Goal: Use online tool/utility: Utilize a website feature to perform a specific function

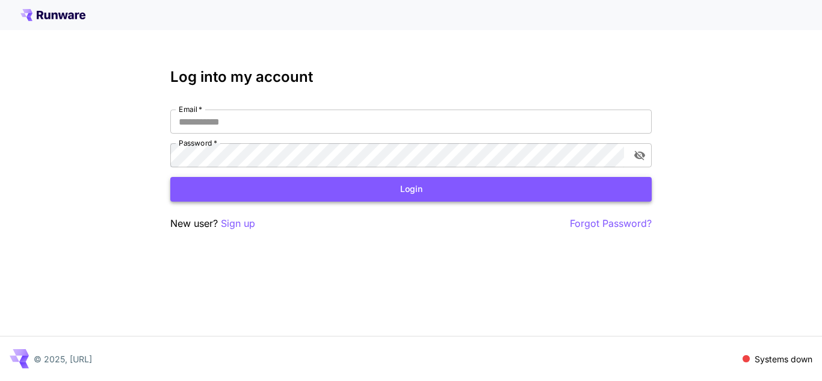
type input "**********"
click at [245, 193] on button "Login" at bounding box center [410, 189] width 481 height 25
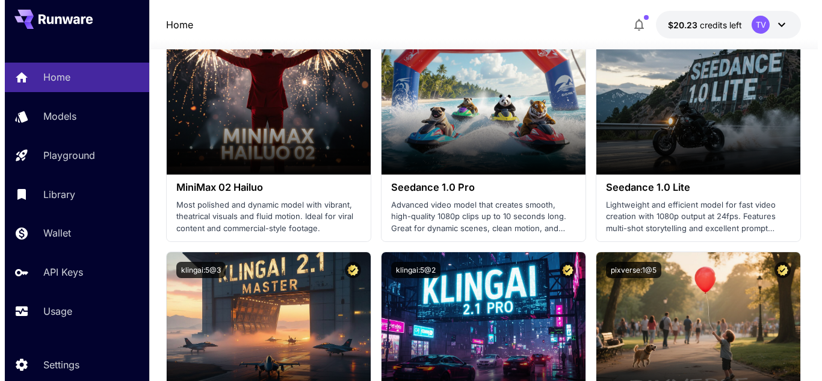
scroll to position [662, 0]
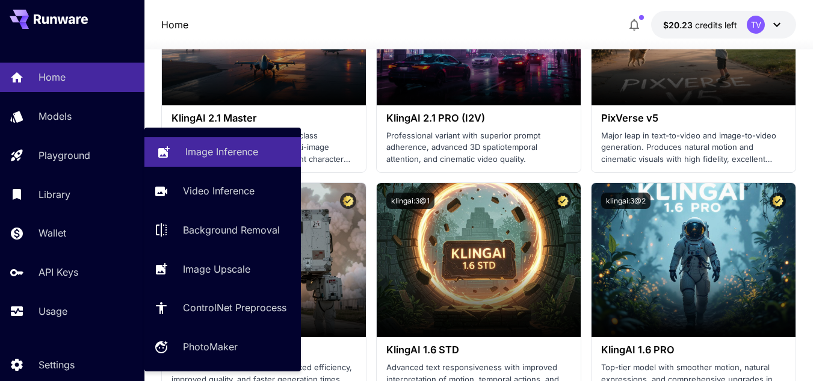
click at [277, 143] on link "Image Inference" at bounding box center [222, 151] width 156 height 29
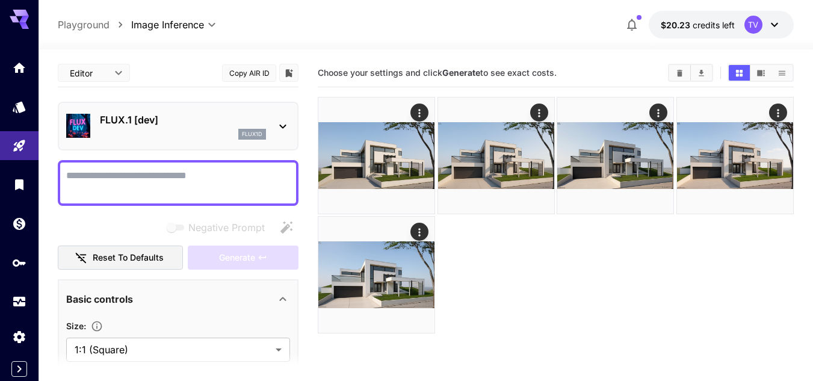
click at [281, 125] on icon at bounding box center [283, 127] width 7 height 4
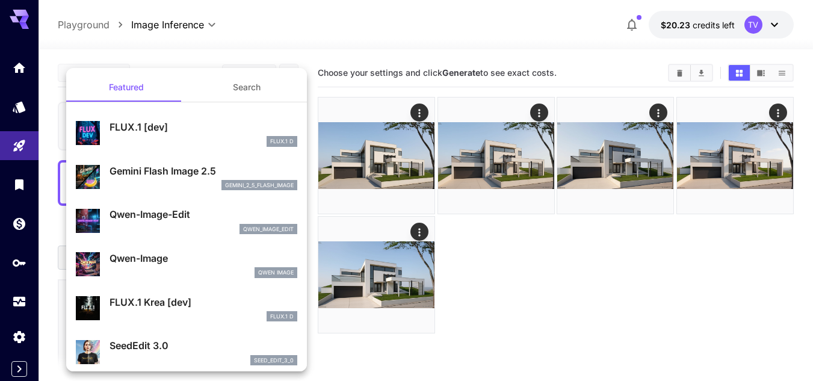
click at [261, 88] on button "Search" at bounding box center [246, 87] width 120 height 29
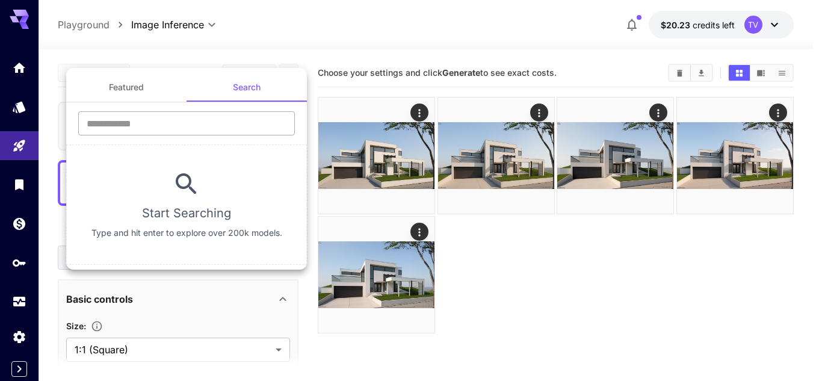
click at [177, 127] on input "text" at bounding box center [186, 123] width 217 height 24
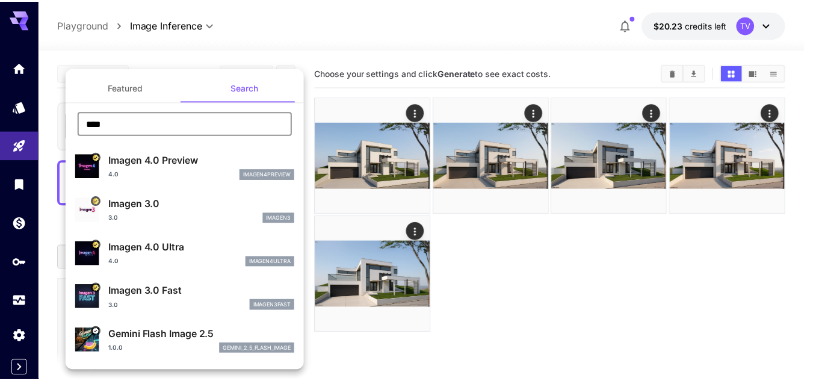
scroll to position [60, 0]
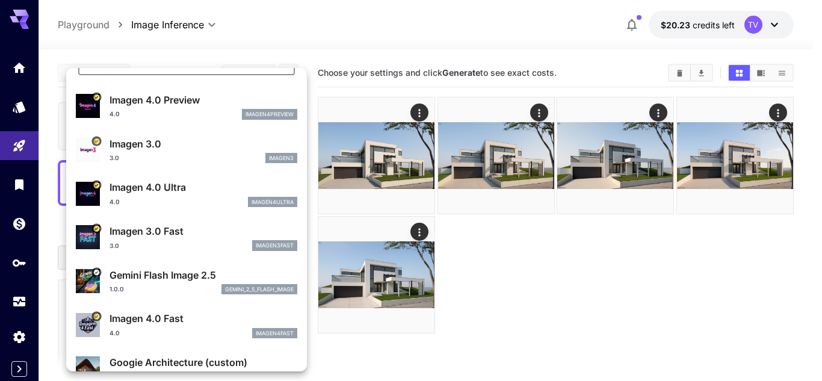
type input "****"
click at [151, 271] on p "Gemini Flash Image 2.5" at bounding box center [203, 275] width 188 height 14
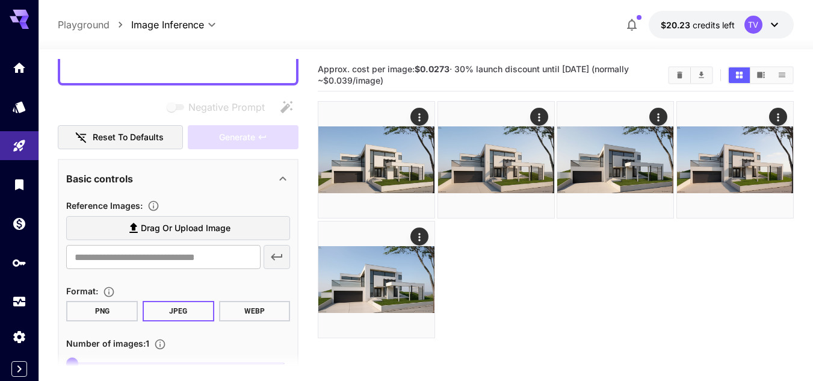
scroll to position [180, 0]
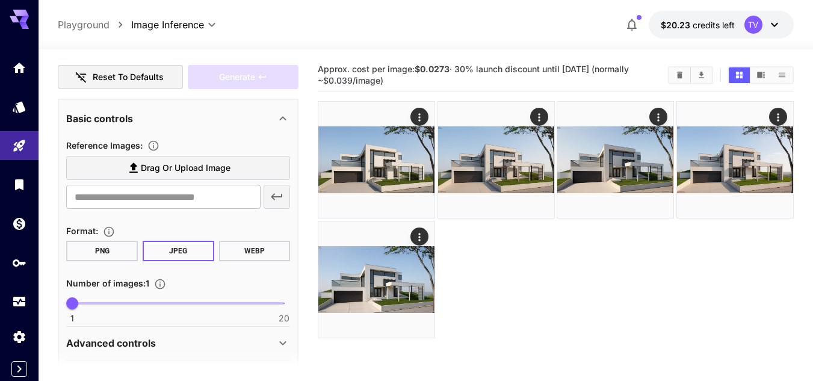
click at [195, 169] on span "Drag or upload image" at bounding box center [186, 168] width 90 height 15
click at [0, 0] on input "Drag or upload image" at bounding box center [0, 0] width 0 height 0
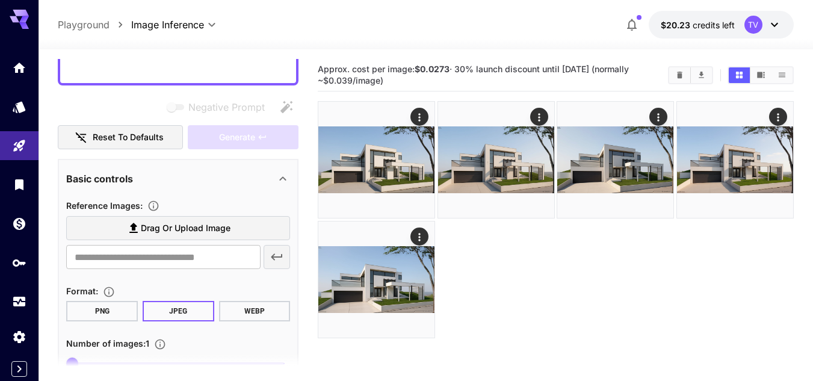
click at [150, 227] on span "Drag or upload image" at bounding box center [186, 228] width 90 height 15
click at [0, 0] on input "Drag or upload image" at bounding box center [0, 0] width 0 height 0
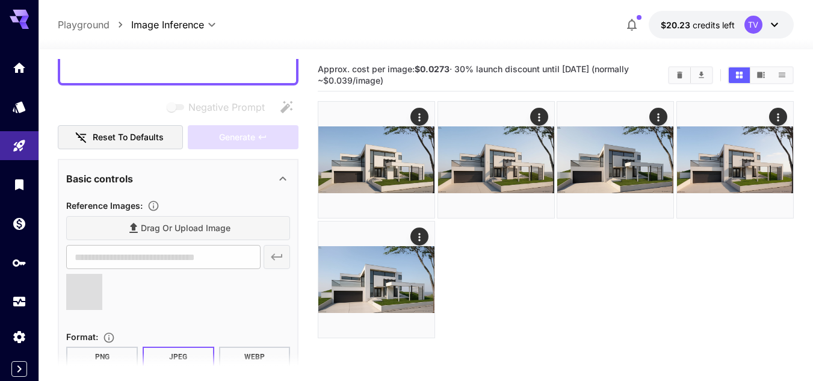
type input "**********"
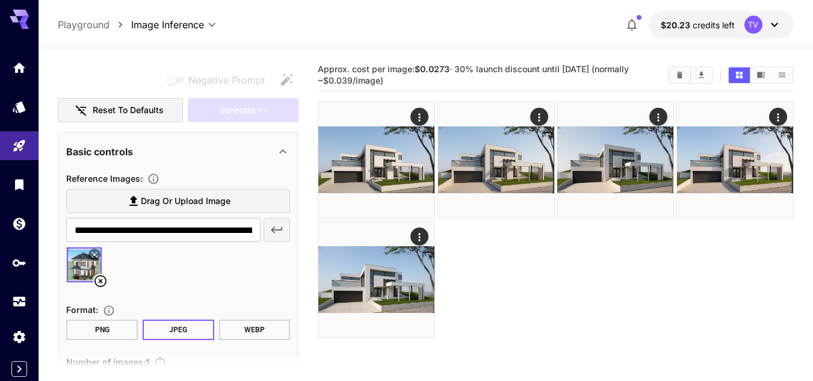
scroll to position [268, 0]
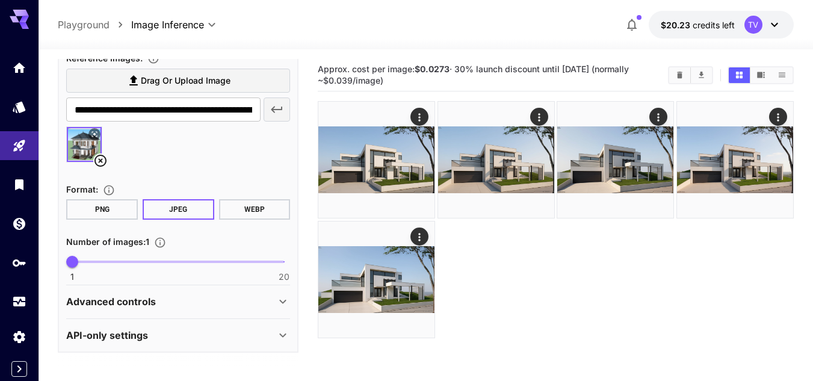
click at [280, 298] on icon at bounding box center [282, 301] width 14 height 14
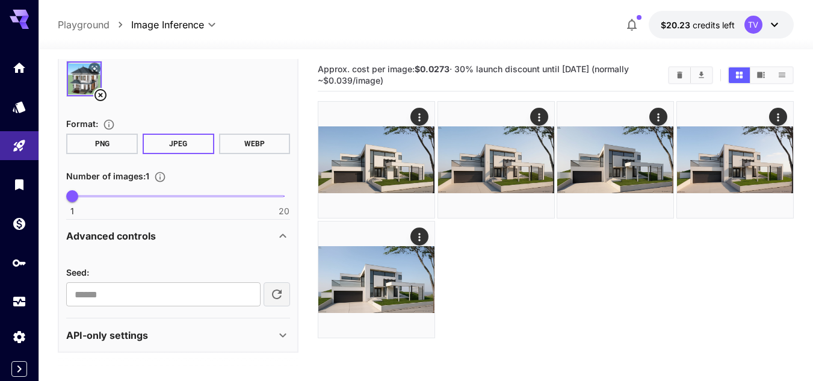
scroll to position [95, 0]
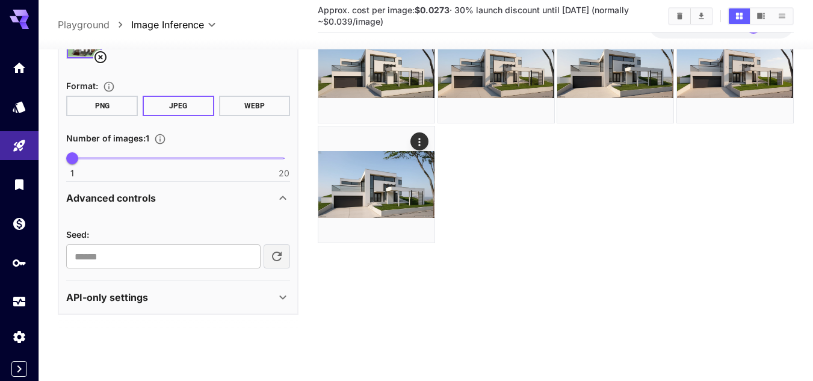
click at [284, 294] on icon at bounding box center [282, 297] width 14 height 14
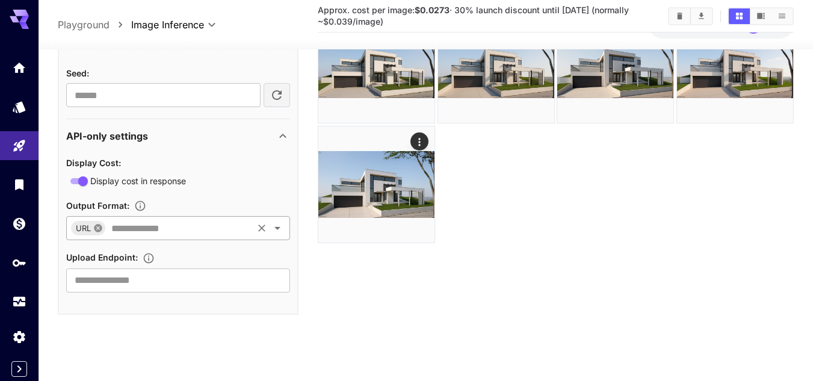
click at [97, 227] on icon at bounding box center [98, 228] width 10 height 10
click at [279, 229] on icon "Open" at bounding box center [277, 228] width 14 height 14
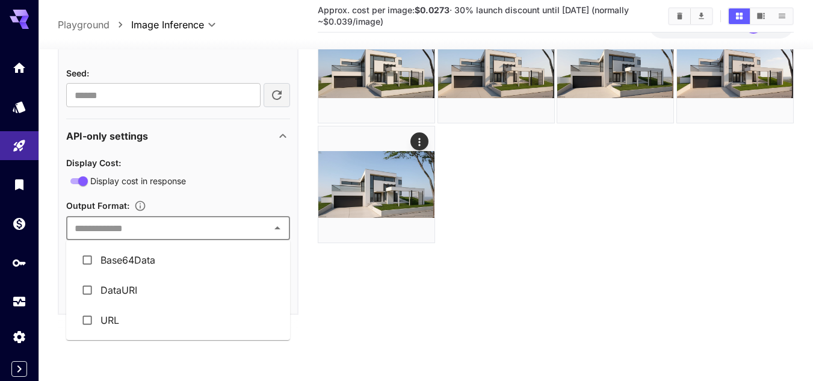
click at [138, 315] on li "URL" at bounding box center [178, 320] width 224 height 30
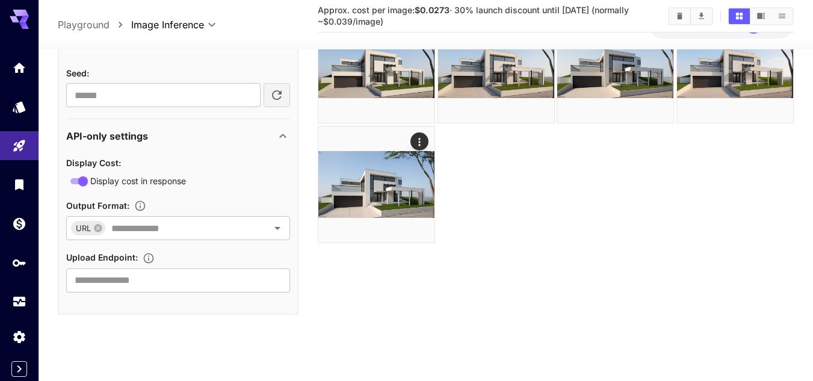
click at [311, 284] on main "**********" at bounding box center [426, 159] width 736 height 390
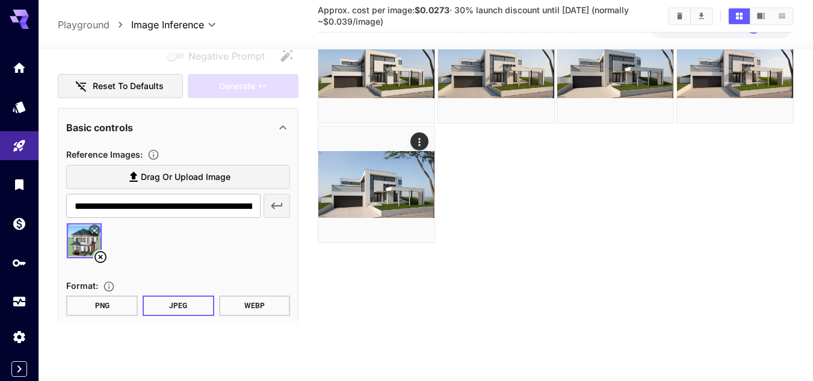
scroll to position [0, 0]
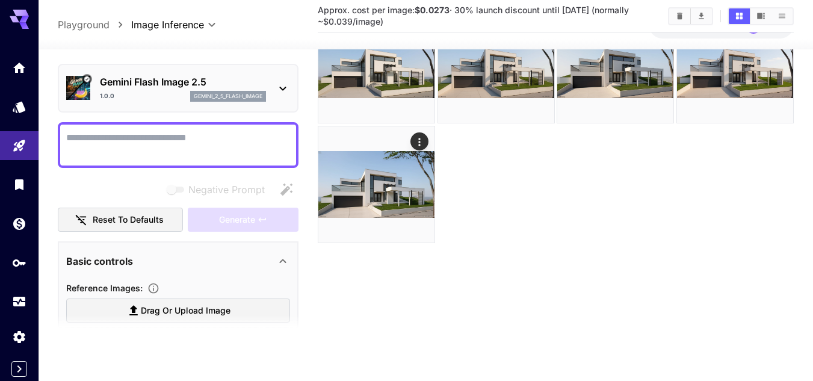
click at [203, 142] on textarea "Negative Prompt" at bounding box center [178, 145] width 224 height 29
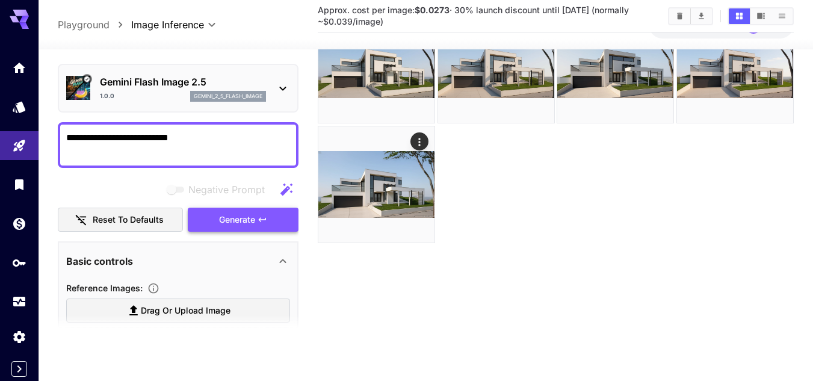
click at [246, 223] on span "Generate" at bounding box center [237, 219] width 36 height 15
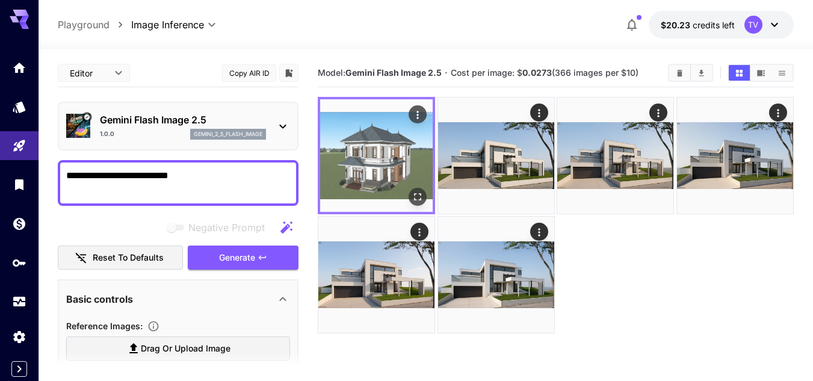
click at [406, 158] on img at bounding box center [376, 155] width 112 height 112
click at [419, 202] on icon "Open in fullscreen" at bounding box center [417, 197] width 12 height 12
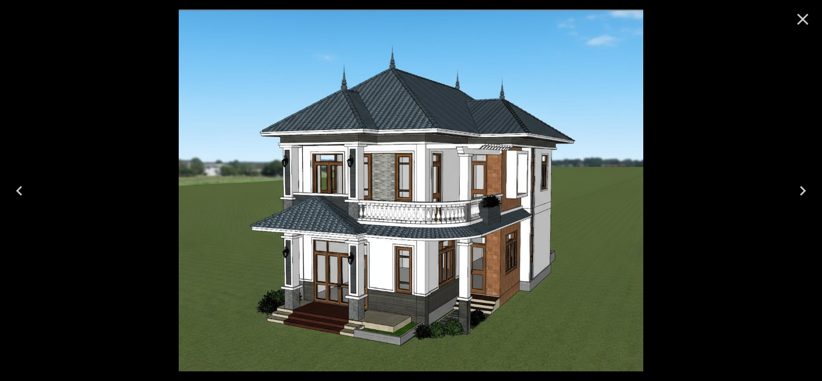
click at [795, 22] on icon "Close" at bounding box center [802, 19] width 19 height 19
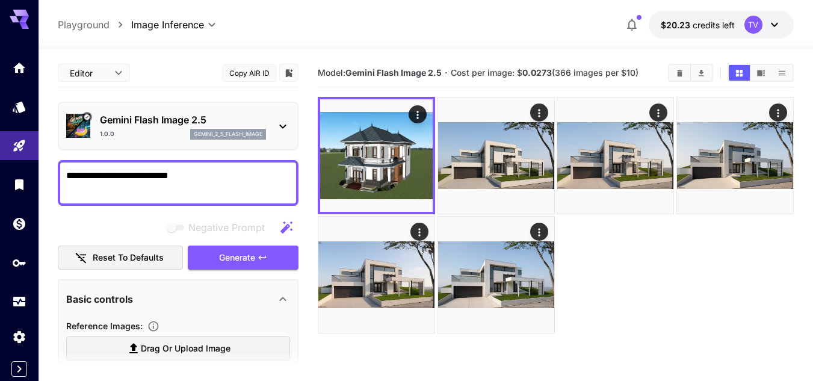
drag, startPoint x: 189, startPoint y: 181, endPoint x: 194, endPoint y: 175, distance: 7.7
click at [194, 175] on textarea "**********" at bounding box center [178, 182] width 224 height 29
drag, startPoint x: 185, startPoint y: 174, endPoint x: 49, endPoint y: 179, distance: 136.0
click at [49, 179] on section "**********" at bounding box center [425, 262] width 774 height 426
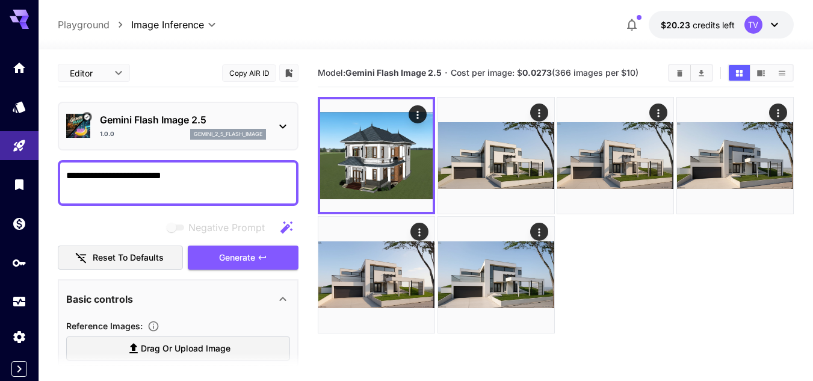
drag, startPoint x: 86, startPoint y: 173, endPoint x: 57, endPoint y: 173, distance: 29.5
click at [57, 173] on section "**********" at bounding box center [425, 262] width 774 height 426
drag, startPoint x: 69, startPoint y: 176, endPoint x: 58, endPoint y: 176, distance: 11.4
click at [58, 176] on div "**********" at bounding box center [178, 183] width 241 height 46
click at [76, 177] on textarea "**********" at bounding box center [178, 182] width 224 height 29
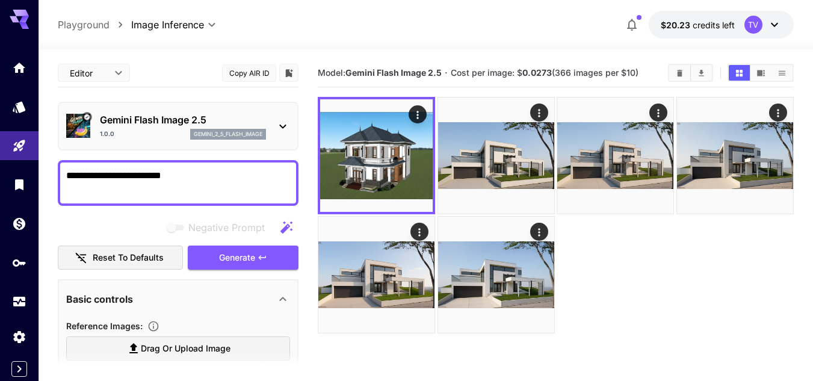
click at [179, 174] on textarea "**********" at bounding box center [178, 182] width 224 height 29
type textarea "**********"
click at [265, 257] on icon "button" at bounding box center [262, 257] width 7 height 4
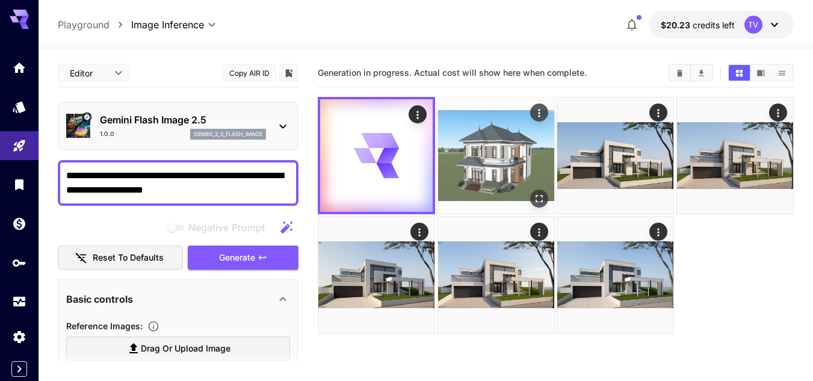
click at [472, 154] on img at bounding box center [496, 155] width 116 height 116
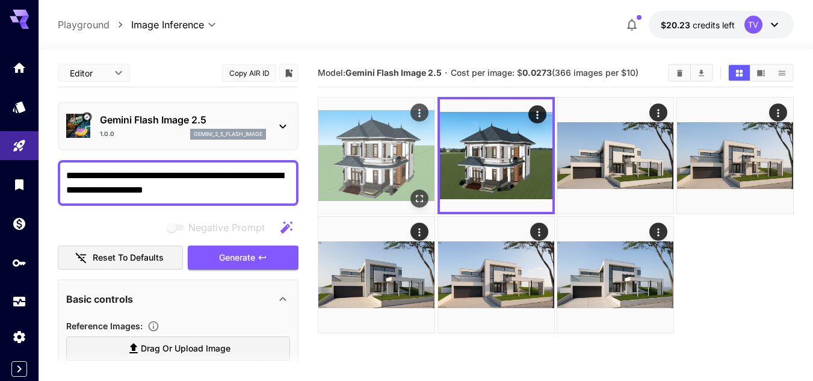
click at [396, 149] on img at bounding box center [376, 155] width 116 height 116
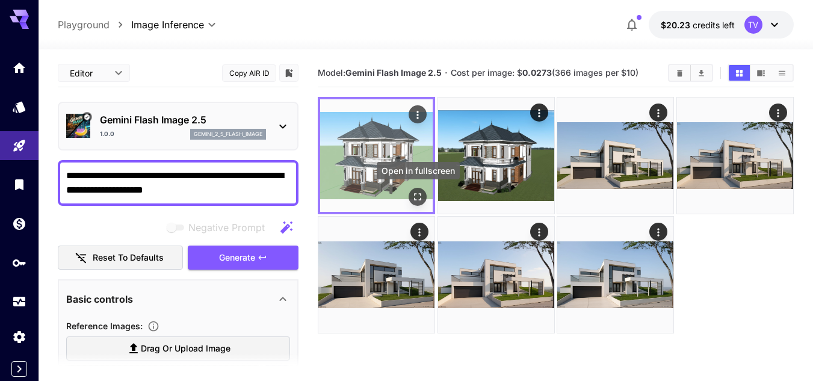
click at [417, 202] on icon "Open in fullscreen" at bounding box center [417, 197] width 12 height 12
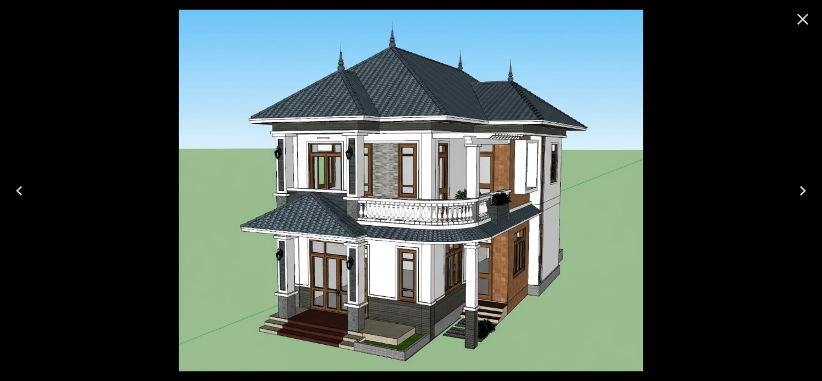
click at [639, 132] on img at bounding box center [411, 190] width 465 height 361
click at [809, 15] on icon "Close" at bounding box center [802, 19] width 19 height 19
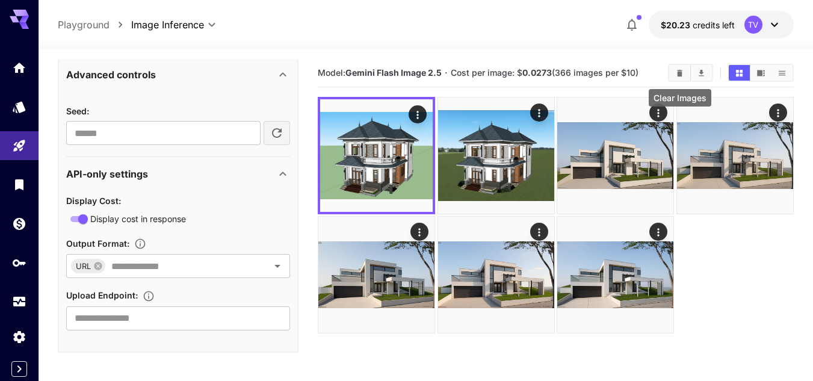
click at [683, 70] on icon "Clear Images" at bounding box center [679, 73] width 9 height 9
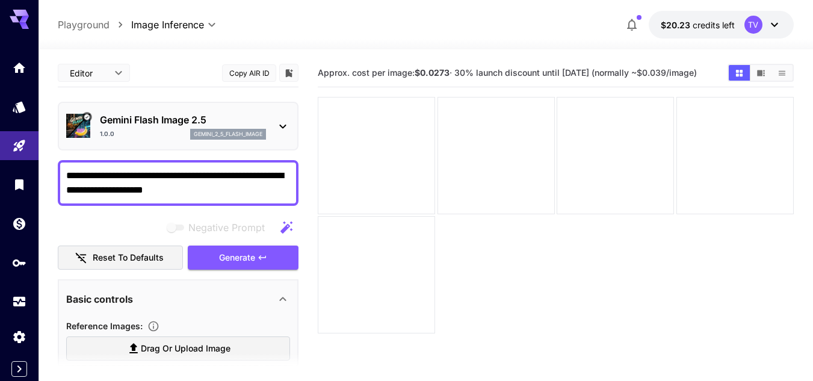
click at [127, 74] on div "Editor **** ​" at bounding box center [94, 73] width 72 height 18
click at [123, 71] on body "**********" at bounding box center [406, 238] width 813 height 476
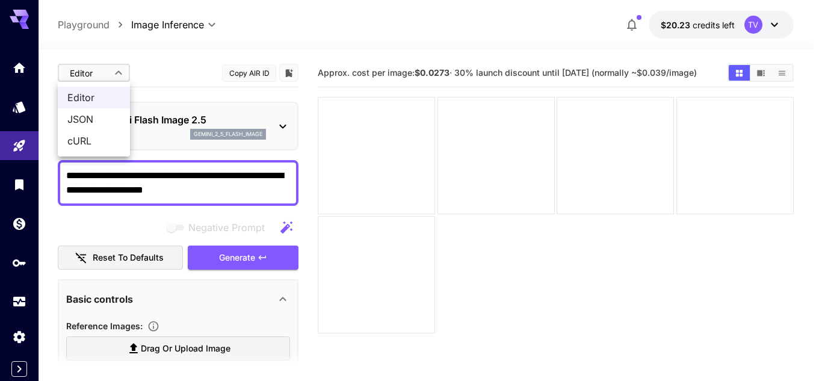
click at [94, 120] on span "JSON" at bounding box center [93, 119] width 53 height 14
type input "****"
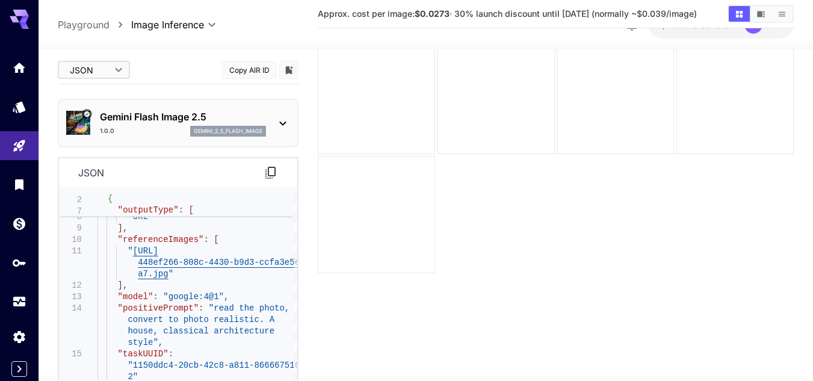
scroll to position [95, 0]
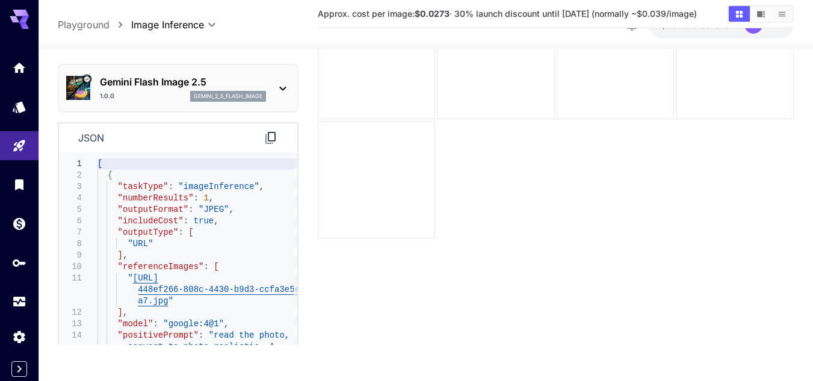
click at [354, 310] on section "Approx. cost per image: $0.0273 · 30% launch discount until [DATE] (normally ~$…" at bounding box center [556, 154] width 476 height 381
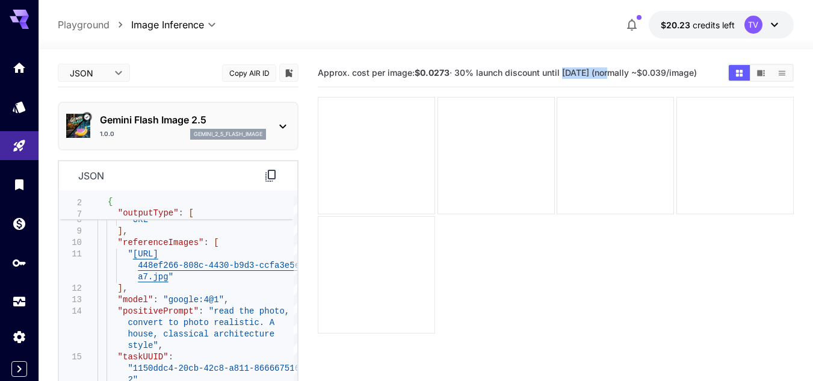
drag, startPoint x: 562, startPoint y: 67, endPoint x: 604, endPoint y: 70, distance: 42.2
click at [604, 70] on span "Approx. cost per image: $0.0273 · 30% launch discount until [DATE] (normally ~$…" at bounding box center [507, 72] width 379 height 10
click at [639, 73] on span "Approx. cost per image: $0.0273 · 30% launch discount until [DATE] (normally ~$…" at bounding box center [507, 72] width 379 height 10
drag, startPoint x: 459, startPoint y: 69, endPoint x: 636, endPoint y: 72, distance: 177.5
click at [636, 72] on span "Approx. cost per image: $0.0273 · 30% launch discount until [DATE] (normally ~$…" at bounding box center [507, 72] width 379 height 10
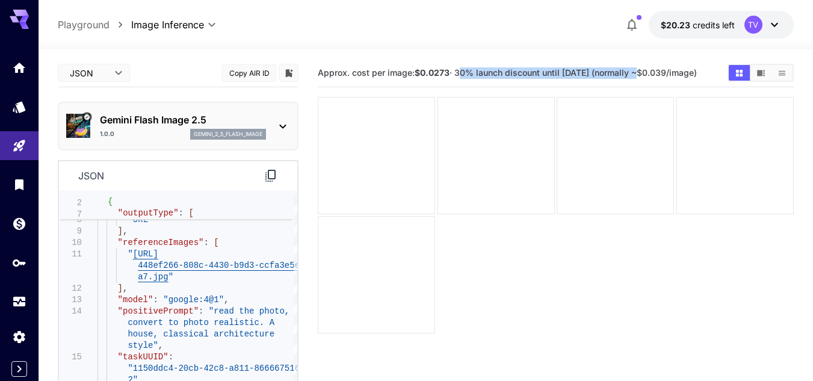
click at [636, 72] on span "Approx. cost per image: $0.0273 · 30% launch discount until [DATE] (normally ~$…" at bounding box center [507, 72] width 379 height 10
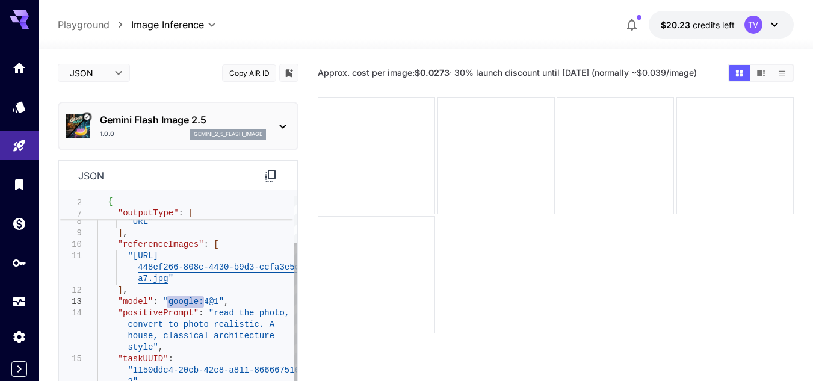
drag, startPoint x: 165, startPoint y: 301, endPoint x: 203, endPoint y: 301, distance: 38.5
click at [203, 301] on div ""includeCost" : true , "outputType" : [ "URL" ] , "referenceImages" : [ " [URL]…" at bounding box center [197, 273] width 200 height 274
drag, startPoint x: 211, startPoint y: 301, endPoint x: 162, endPoint y: 300, distance: 48.1
click at [162, 300] on div ""includeCost" : true , "outputType" : [ "URL" ] , "referenceImages" : [ " [URL]…" at bounding box center [197, 273] width 200 height 274
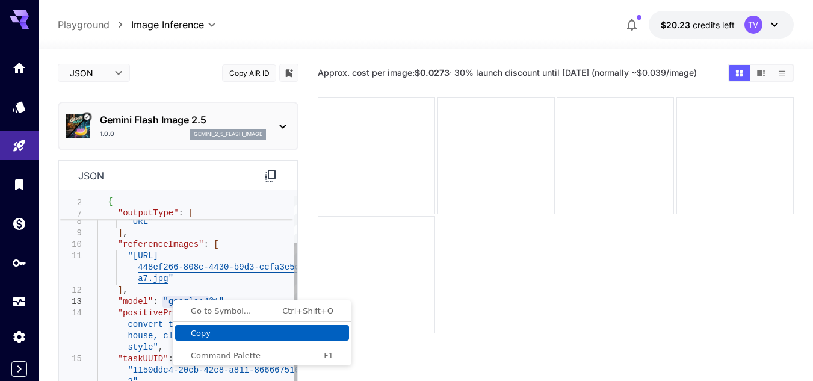
click at [217, 329] on span "Copy" at bounding box center [262, 333] width 174 height 8
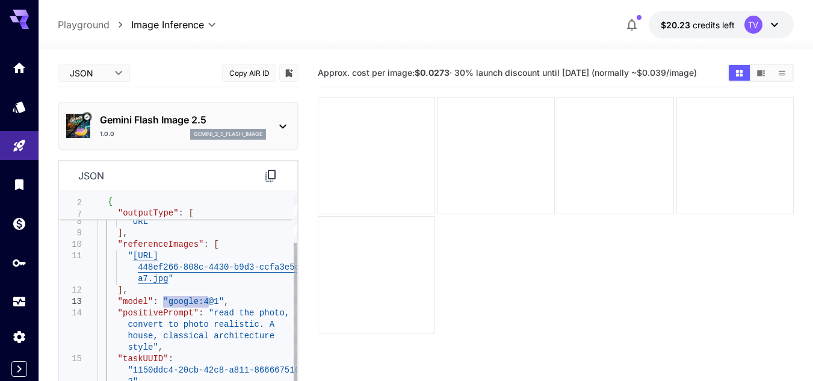
click at [179, 299] on div ""includeCost" : true , "outputType" : [ "URL" ] , "referenceImages" : [ " [URL]…" at bounding box center [197, 273] width 200 height 274
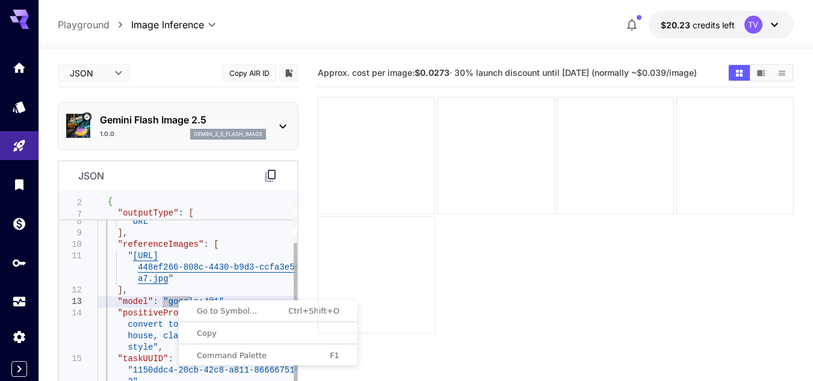
click at [169, 300] on div ""includeCost" : true , "outputType" : [ "URL" ] , "referenceImages" : [ " [URL]…" at bounding box center [197, 273] width 200 height 274
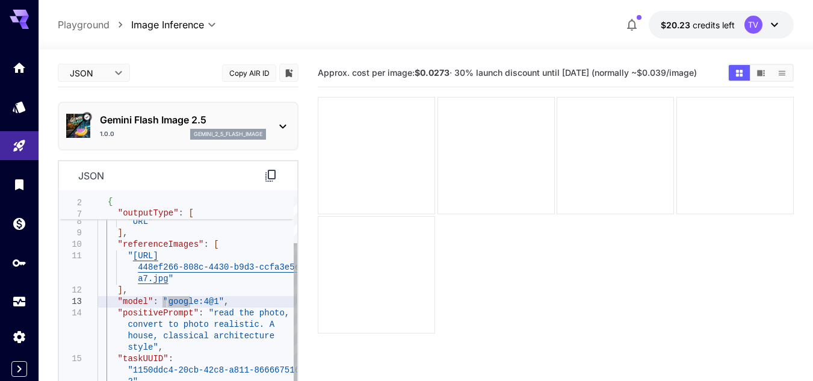
click at [169, 300] on div ""includeCost" : true , "outputType" : [ "URL" ] , "referenceImages" : [ " [URL]…" at bounding box center [197, 273] width 200 height 274
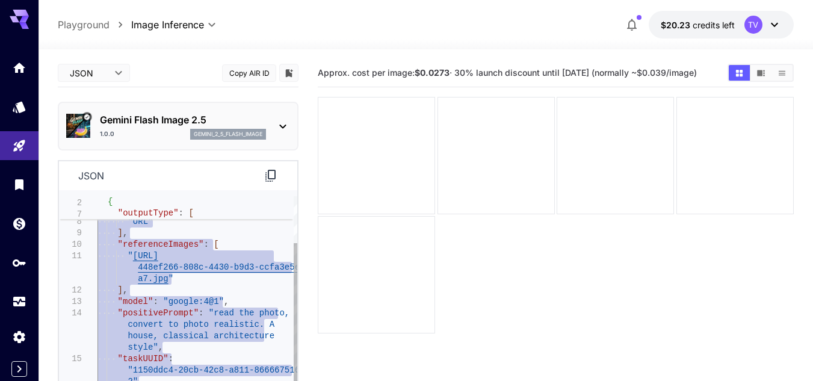
type textarea "**********"
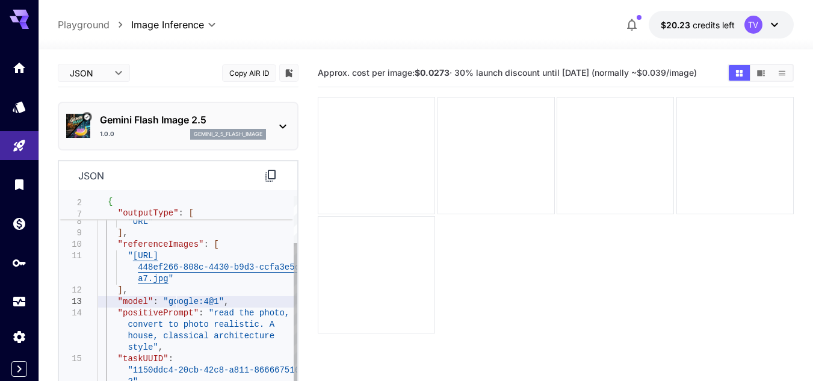
click at [176, 305] on div ""includeCost" : true , "outputType" : [ "URL" ] , "referenceImages" : [ " [URL]…" at bounding box center [197, 273] width 200 height 274
click at [210, 301] on div ""includeCost" : true , "outputType" : [ "URL" ] , "referenceImages" : [ " [URL]…" at bounding box center [197, 273] width 200 height 274
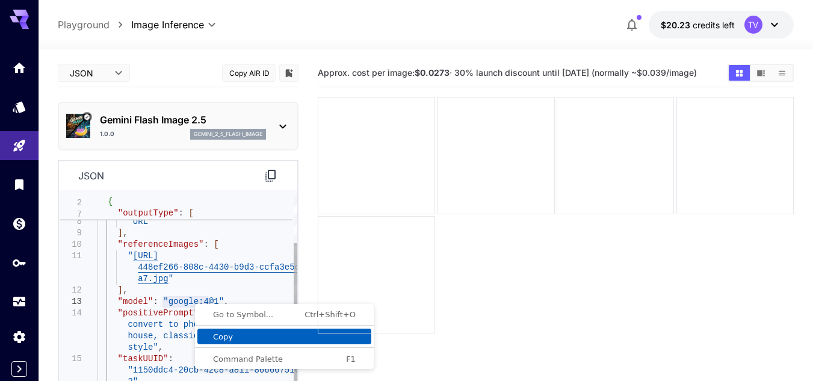
click at [217, 333] on span "Copy" at bounding box center [284, 337] width 174 height 8
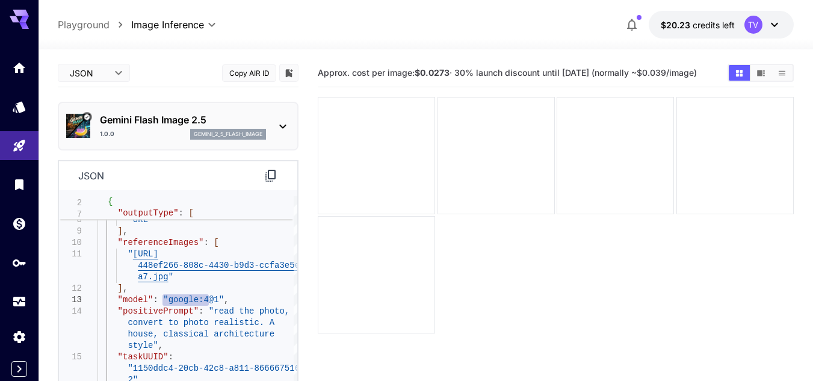
scroll to position [95, 0]
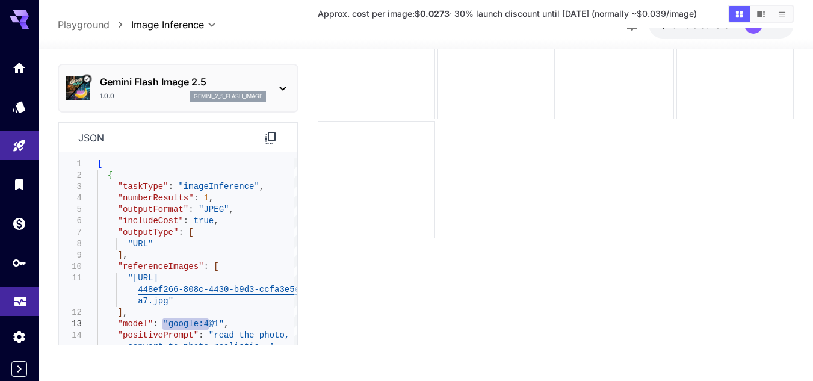
click at [17, 304] on icon "Usage" at bounding box center [20, 298] width 14 height 14
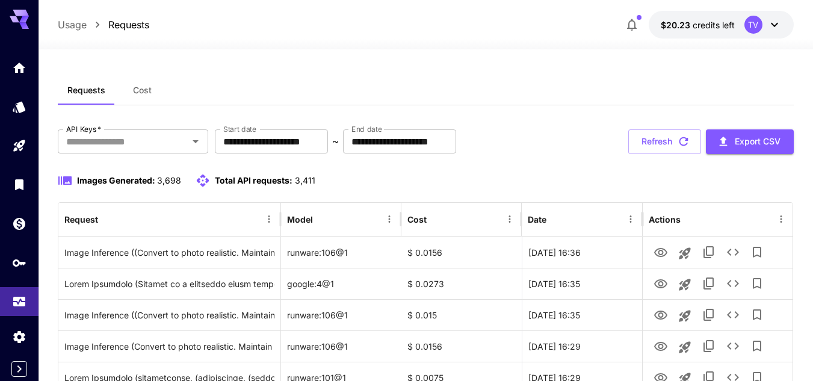
scroll to position [120, 0]
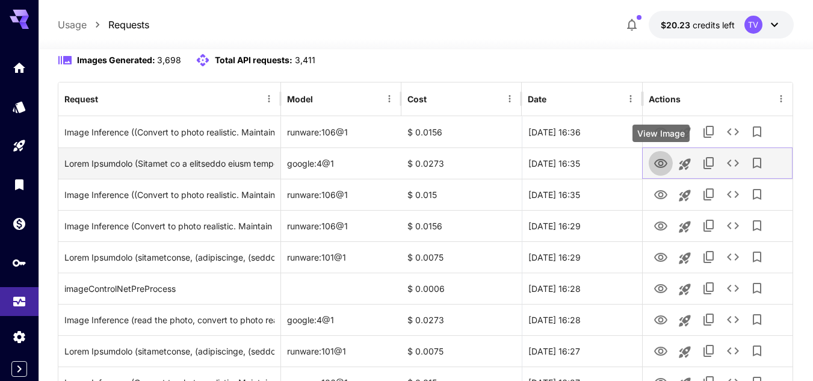
click at [654, 162] on icon "View Image" at bounding box center [660, 163] width 13 height 9
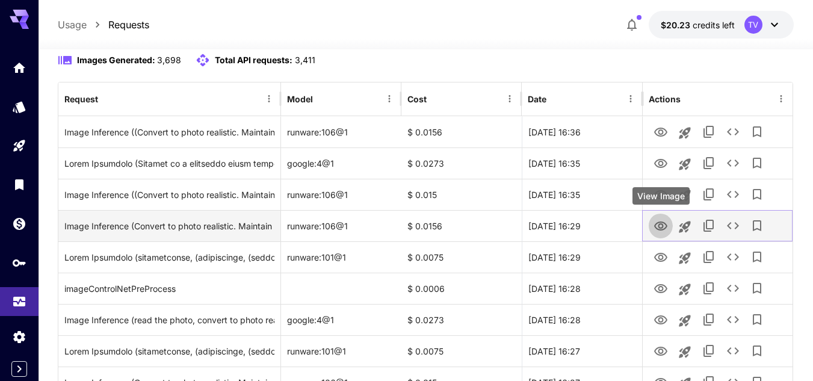
click at [666, 225] on icon "View Image" at bounding box center [660, 225] width 13 height 9
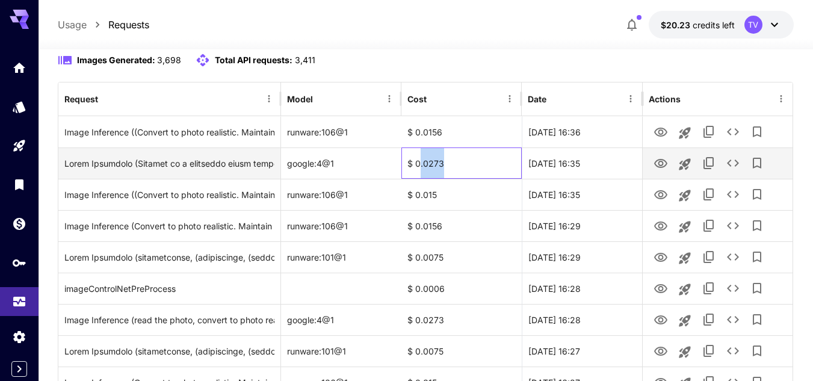
drag, startPoint x: 418, startPoint y: 164, endPoint x: 444, endPoint y: 164, distance: 26.5
click at [444, 164] on div "$ 0.0273" at bounding box center [461, 162] width 120 height 31
drag, startPoint x: 407, startPoint y: 163, endPoint x: 487, endPoint y: 164, distance: 80.0
click at [487, 164] on div "$ 0.0273" at bounding box center [461, 162] width 120 height 31
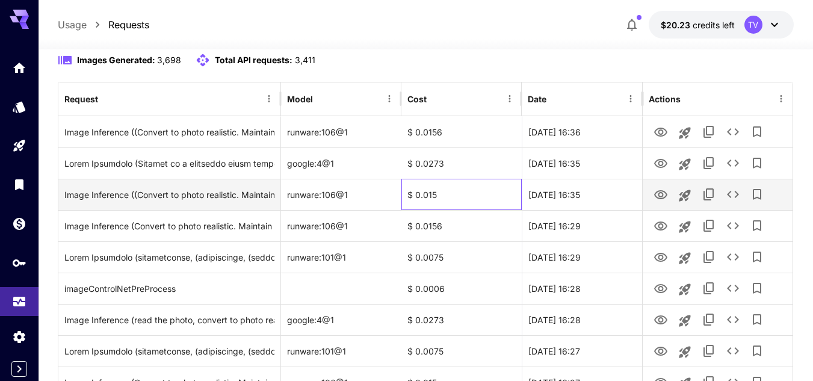
click at [433, 199] on div "$ 0.015" at bounding box center [461, 194] width 120 height 31
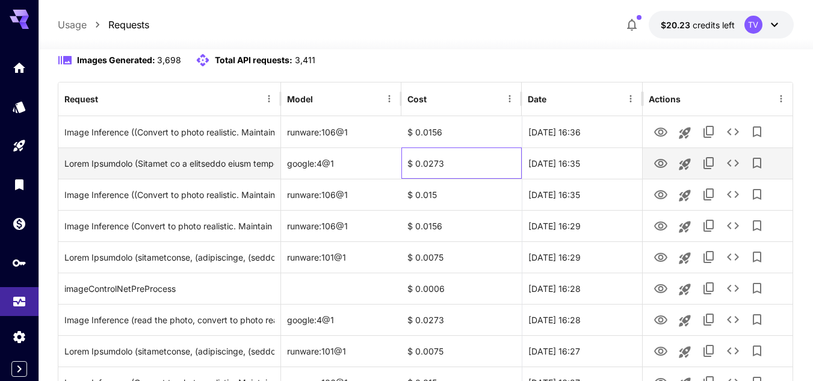
click at [450, 159] on div "$ 0.0273" at bounding box center [461, 162] width 120 height 31
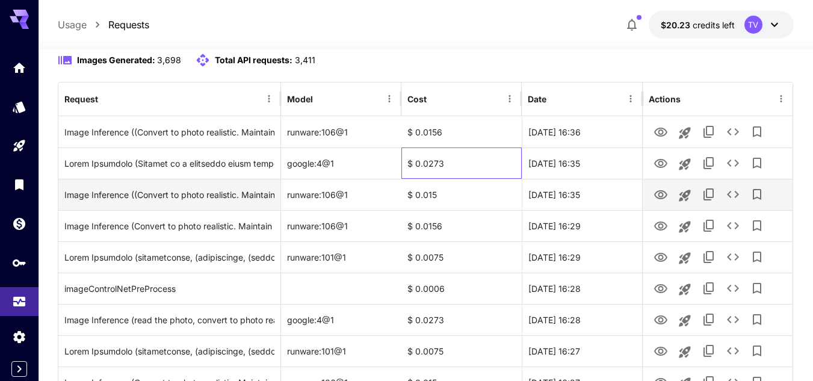
scroll to position [0, 0]
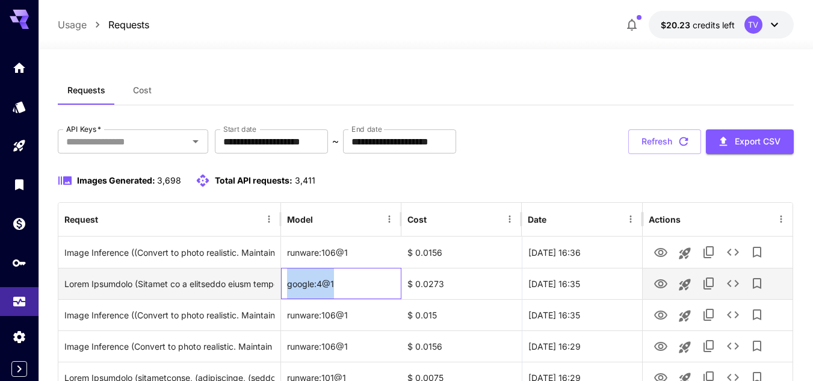
drag, startPoint x: 339, startPoint y: 280, endPoint x: 286, endPoint y: 280, distance: 52.3
click at [286, 280] on div "google:4@1" at bounding box center [341, 283] width 120 height 31
copy div "google:4@1"
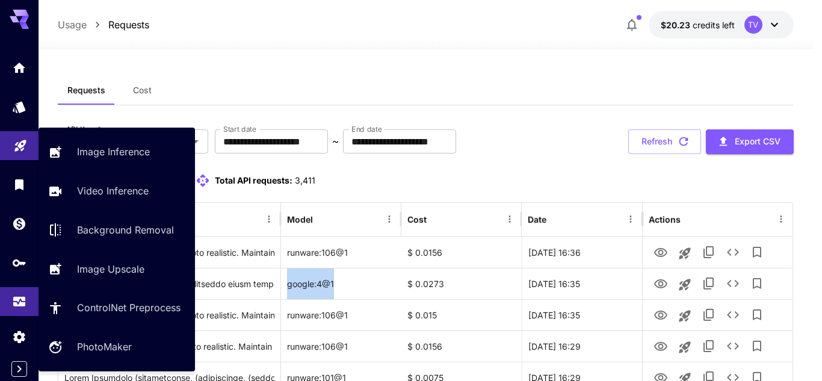
click at [20, 149] on icon "Playground" at bounding box center [20, 142] width 14 height 14
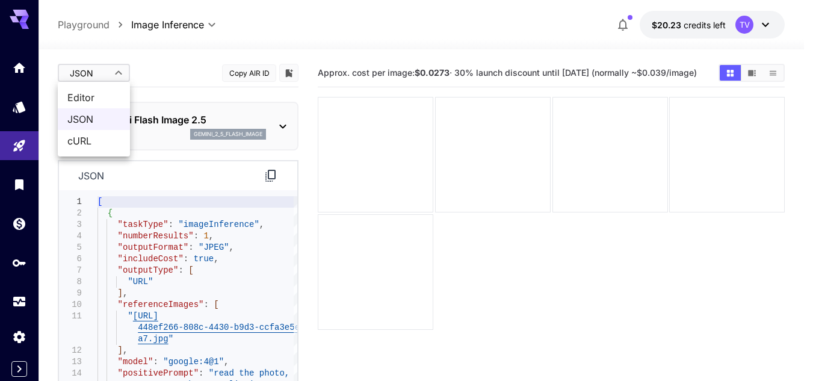
click at [113, 77] on body "**********" at bounding box center [406, 238] width 813 height 476
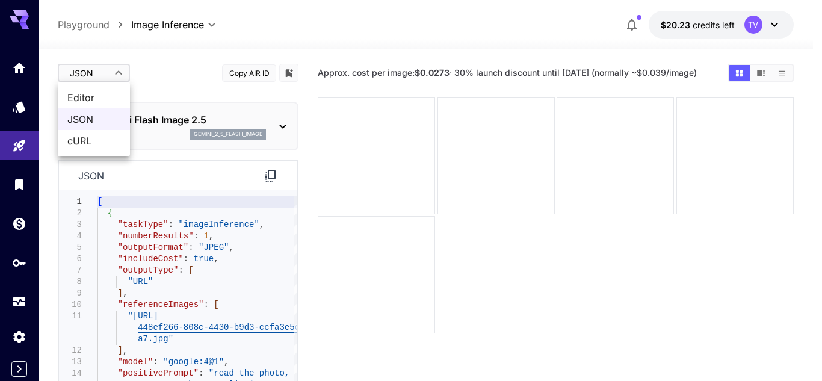
click at [224, 282] on div at bounding box center [411, 190] width 822 height 381
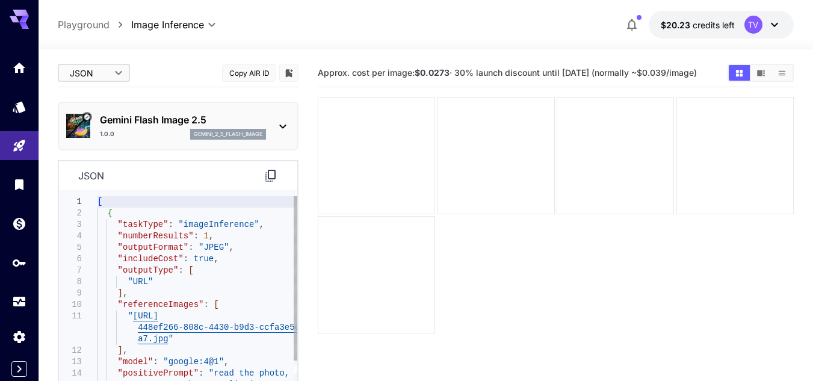
type textarea "**********"
drag, startPoint x: 178, startPoint y: 225, endPoint x: 242, endPoint y: 223, distance: 64.4
click at [242, 223] on div "[ { "taskType" : "imageInference" , "numberResults" : 1 , "outputFormat" : "JPE…" at bounding box center [197, 333] width 200 height 274
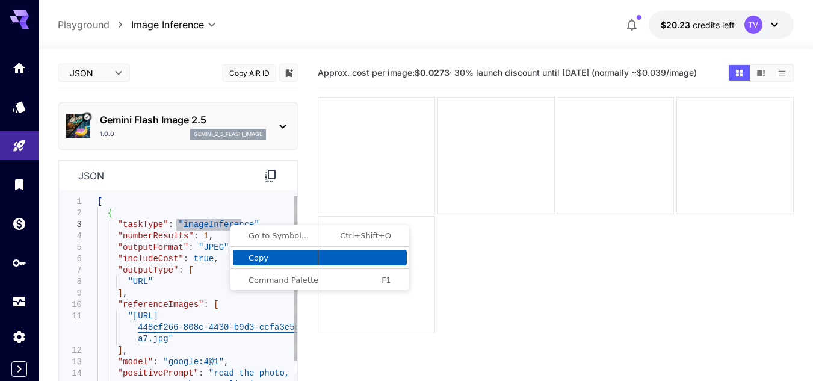
click at [278, 255] on span "Copy" at bounding box center [320, 258] width 174 height 8
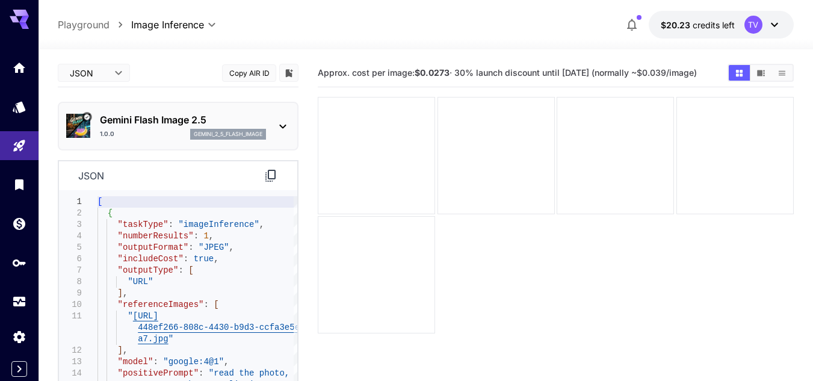
click at [310, 253] on main "JSON **** ​ Copy AIR ID Gemini Flash Image 2.5 1.0.0 gemini_2_5_flash_image jso…" at bounding box center [426, 254] width 736 height 390
click at [284, 129] on icon at bounding box center [282, 126] width 14 height 14
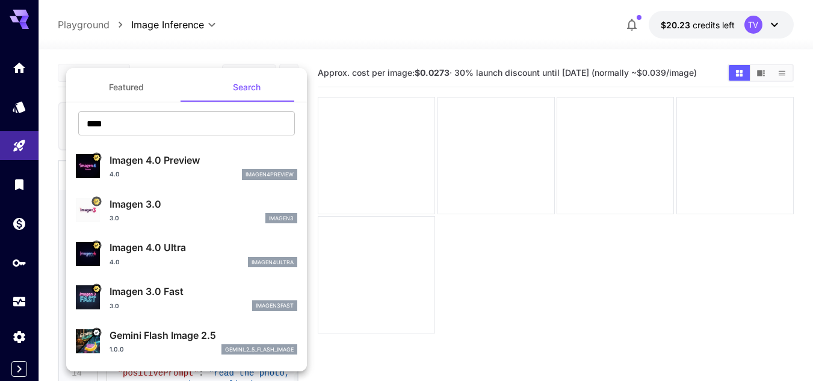
click at [312, 118] on div at bounding box center [411, 190] width 822 height 381
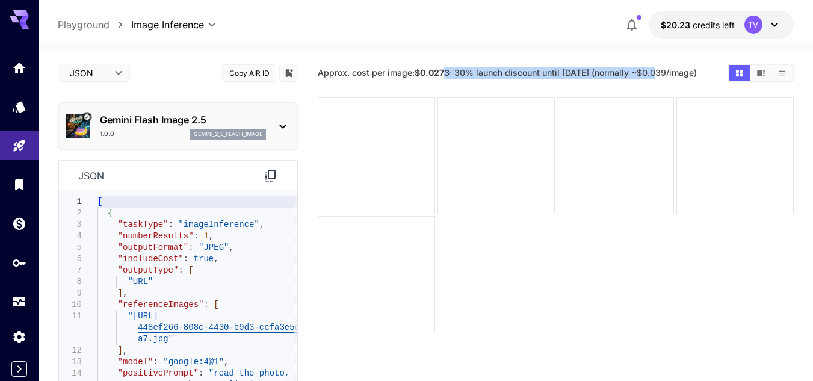
drag, startPoint x: 446, startPoint y: 66, endPoint x: 659, endPoint y: 60, distance: 212.4
click at [659, 60] on div "Approx. cost per image: $0.0273 · 30% launch discount until [DATE] (normally ~$…" at bounding box center [556, 73] width 476 height 28
click at [649, 74] on h5 "Approx. cost per image: $0.0273 · 30% launch discount until [DATE] (normally ~$…" at bounding box center [507, 72] width 379 height 11
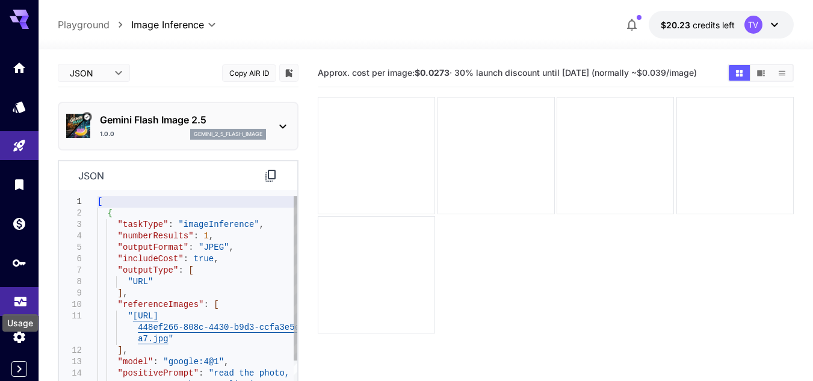
click at [20, 301] on icon "Usage" at bounding box center [20, 298] width 14 height 14
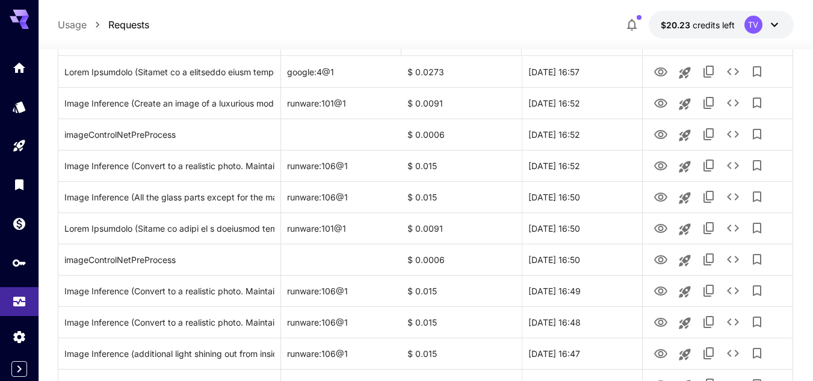
scroll to position [120, 0]
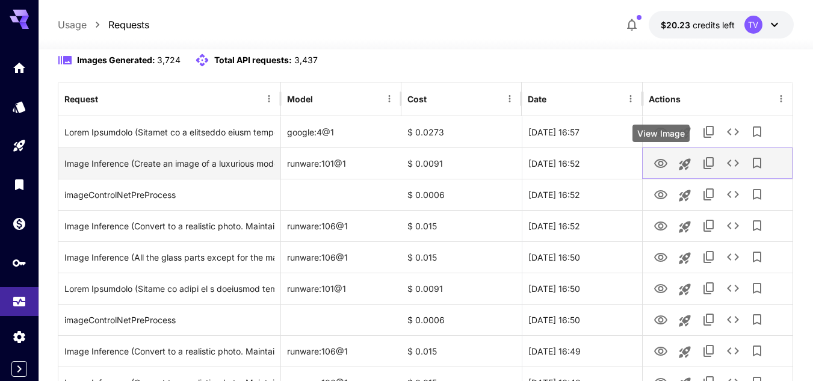
click at [659, 166] on icon "View Image" at bounding box center [660, 163] width 14 height 14
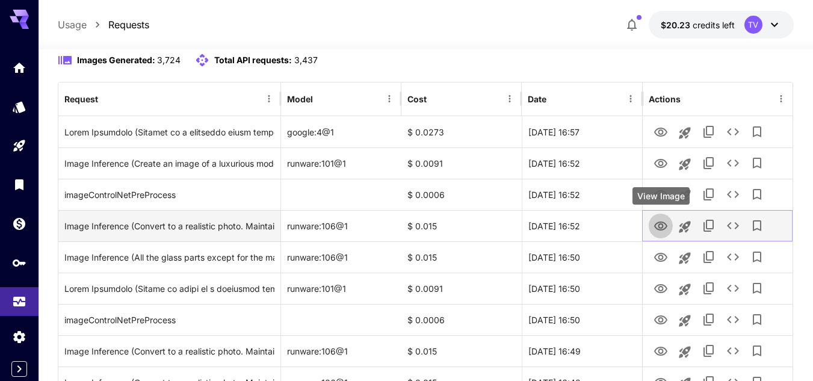
click at [656, 227] on icon "View Image" at bounding box center [660, 226] width 14 height 14
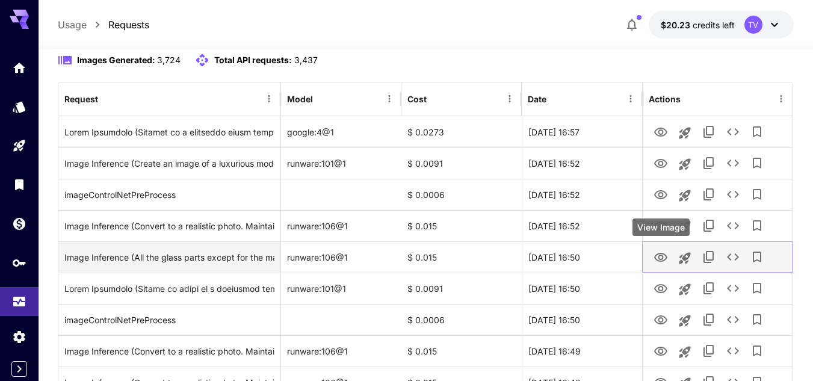
click at [662, 257] on icon "View Image" at bounding box center [660, 257] width 14 height 14
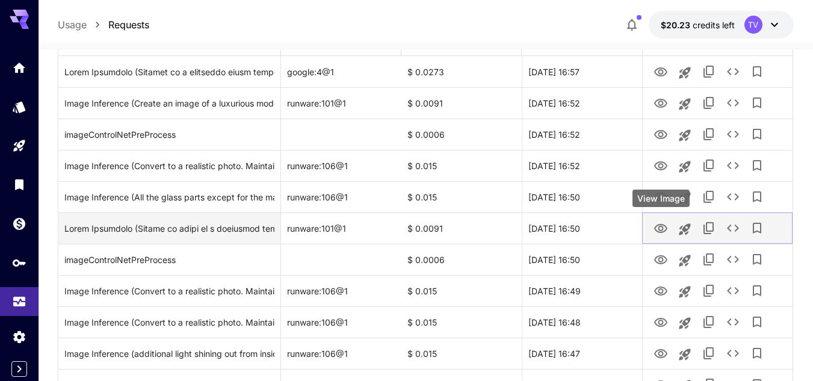
click at [657, 229] on icon "View Image" at bounding box center [660, 228] width 14 height 14
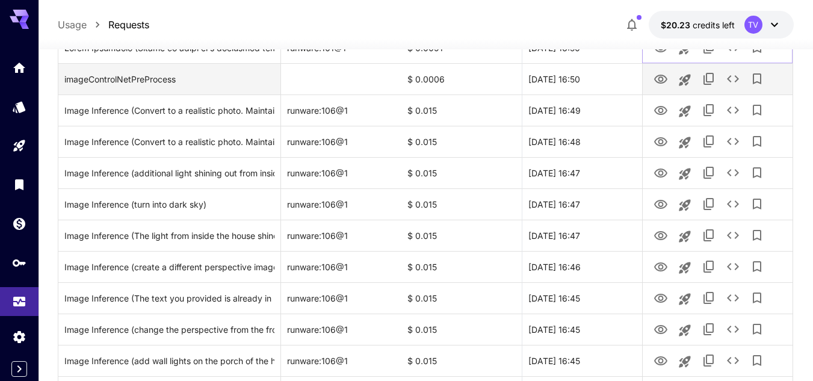
scroll to position [421, 0]
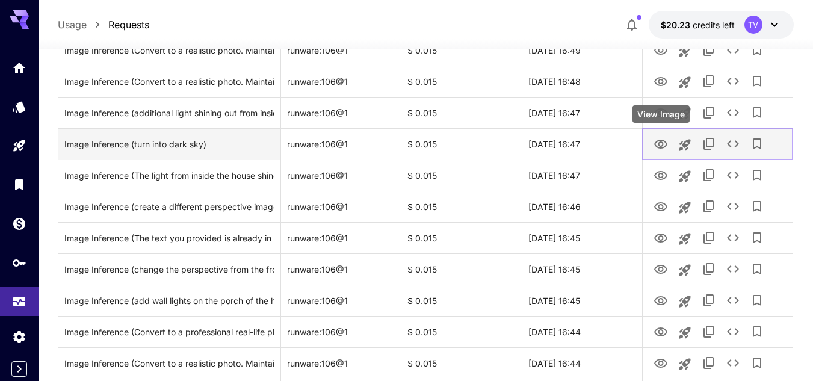
click at [659, 141] on icon "View Image" at bounding box center [660, 144] width 14 height 14
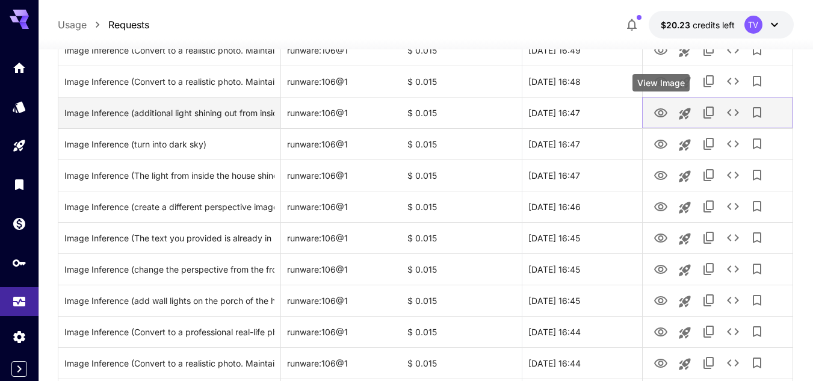
click at [656, 113] on icon "View Image" at bounding box center [660, 113] width 14 height 14
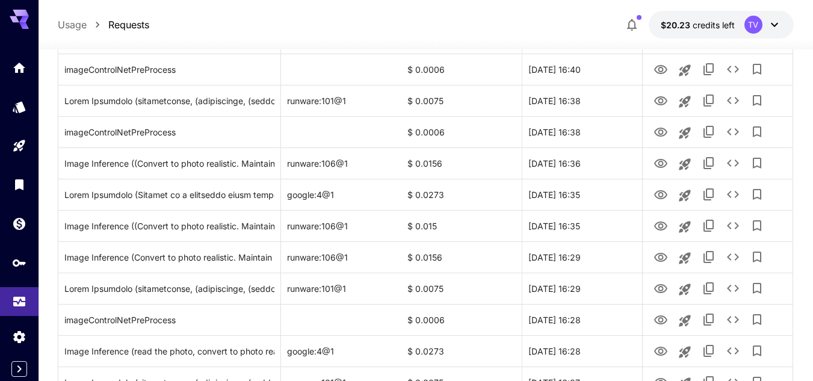
scroll to position [1023, 0]
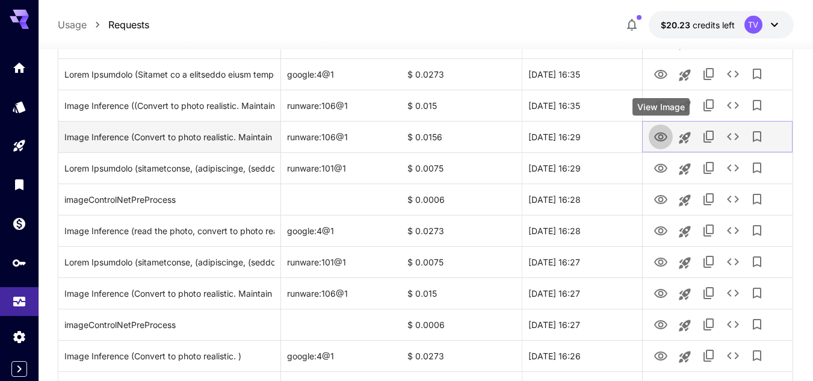
click at [663, 137] on icon "View Image" at bounding box center [660, 137] width 14 height 14
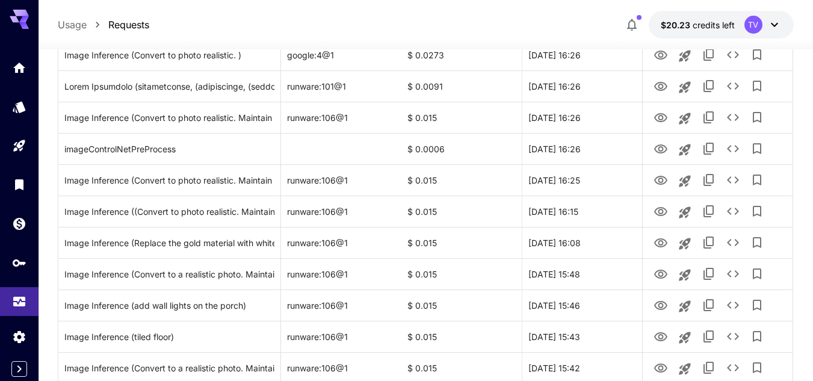
scroll to position [1444, 0]
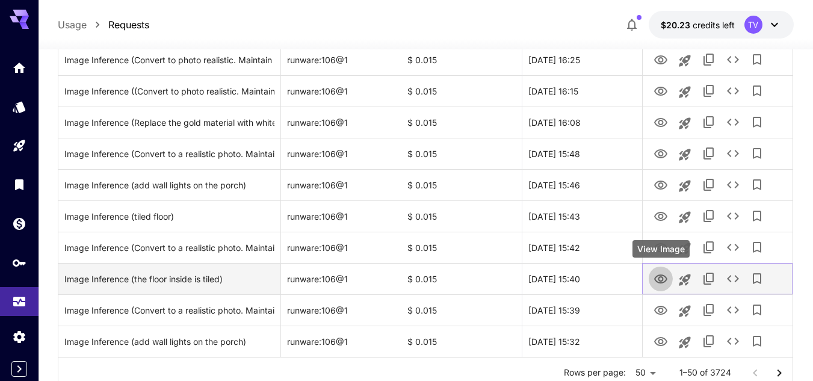
click at [659, 279] on icon "View Image" at bounding box center [660, 279] width 14 height 14
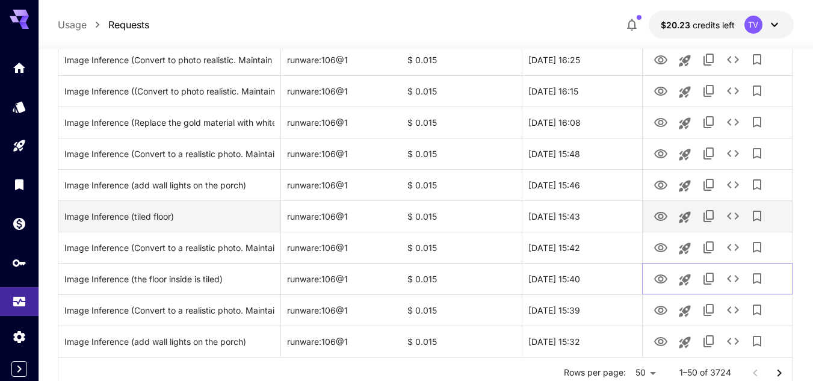
scroll to position [1488, 0]
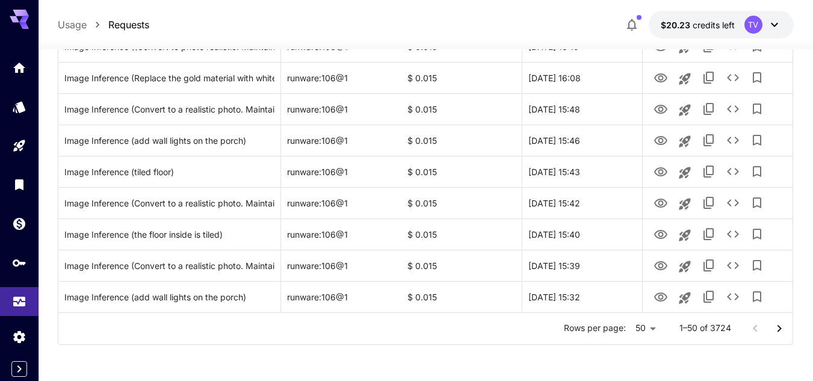
click at [777, 330] on icon "Go to next page" at bounding box center [779, 328] width 14 height 14
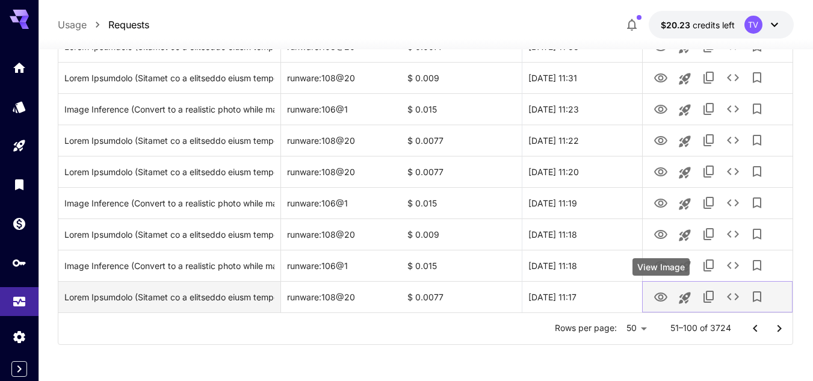
click at [664, 298] on icon "View Image" at bounding box center [660, 297] width 14 height 14
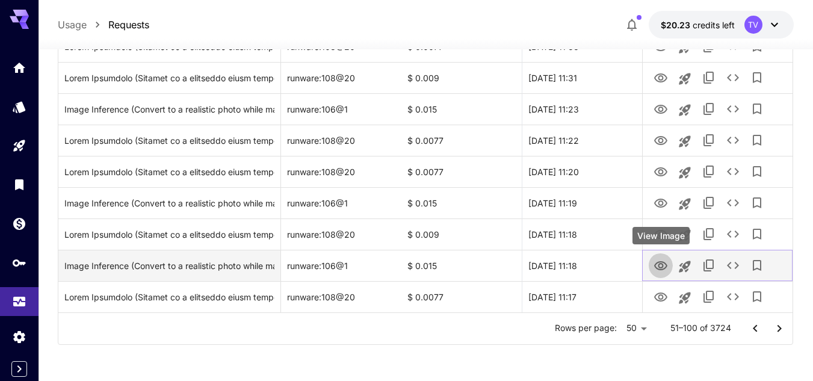
click at [656, 264] on icon "View Image" at bounding box center [660, 266] width 14 height 14
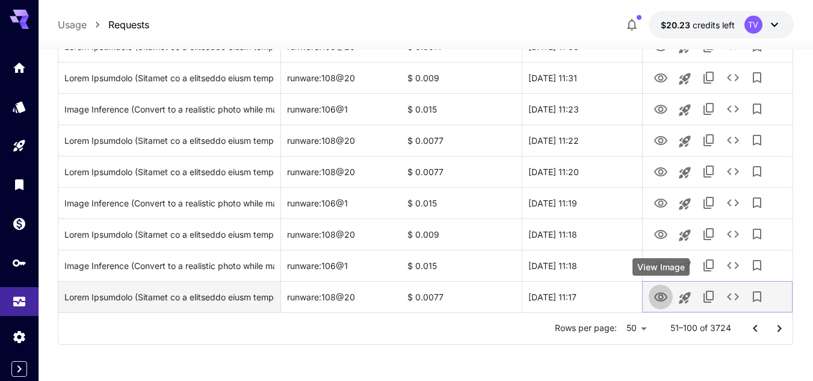
click at [658, 298] on icon "View Image" at bounding box center [660, 297] width 14 height 14
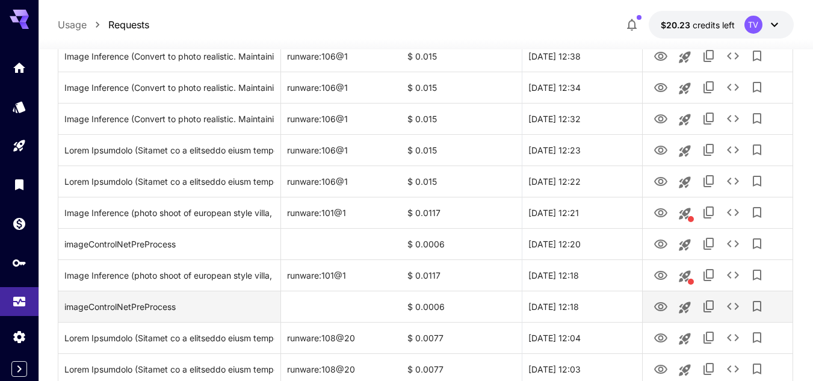
scroll to position [1187, 0]
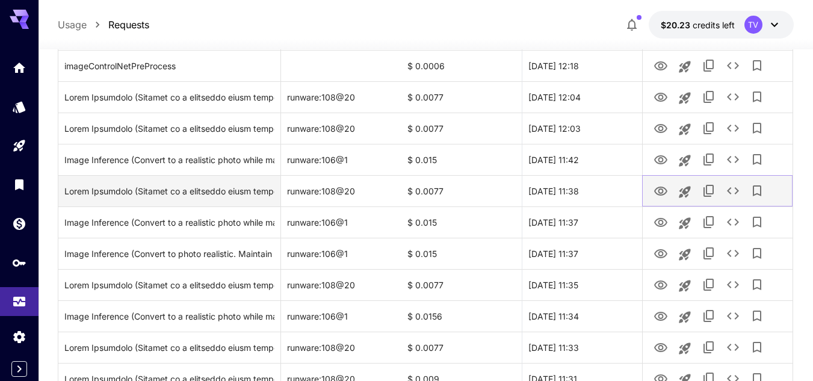
click at [662, 188] on icon "View Image" at bounding box center [660, 190] width 13 height 9
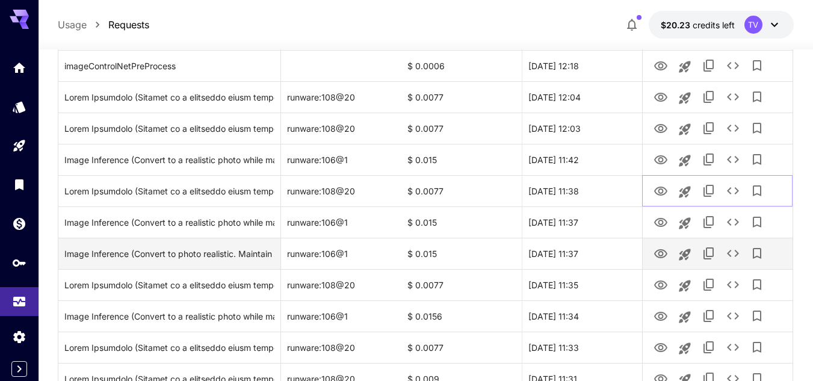
scroll to position [1308, 0]
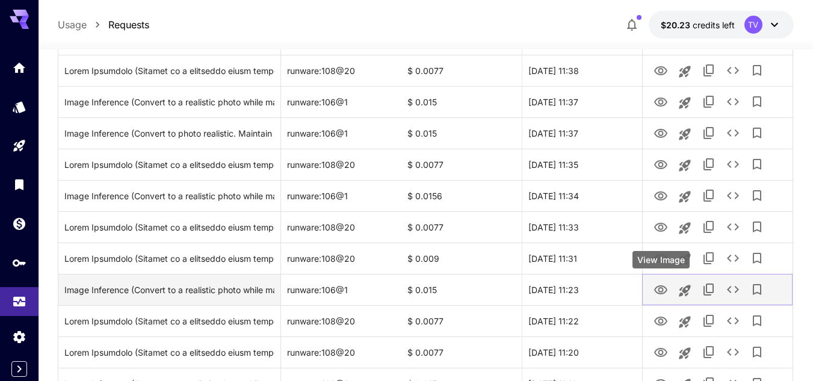
click at [666, 286] on icon "View Image" at bounding box center [660, 290] width 14 height 14
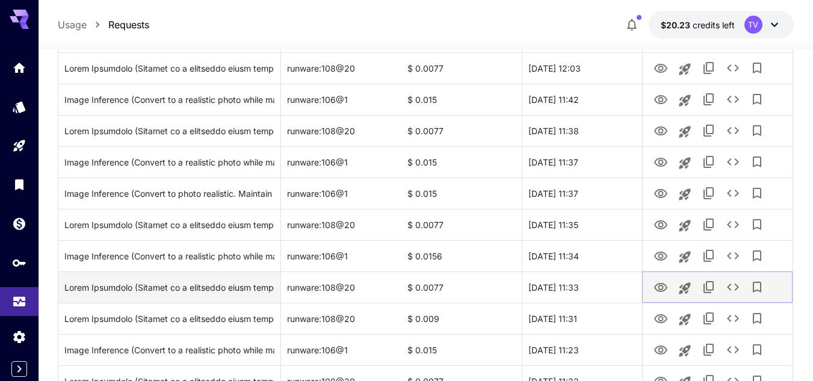
click at [659, 285] on icon "View Image" at bounding box center [660, 287] width 13 height 9
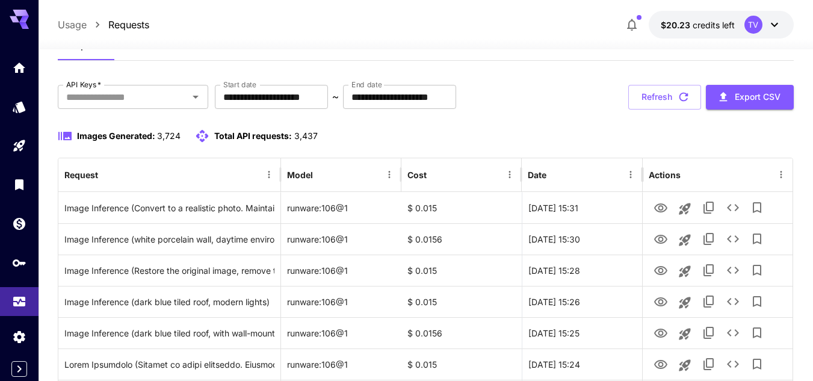
scroll to position [0, 0]
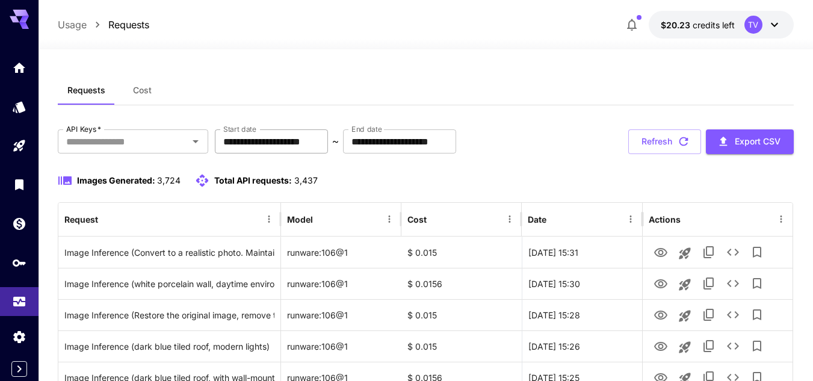
click at [259, 140] on input "**********" at bounding box center [271, 141] width 113 height 24
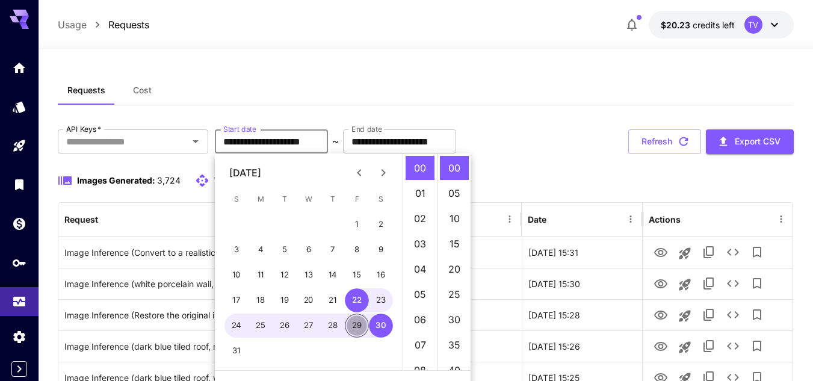
click at [363, 332] on button "29" at bounding box center [357, 325] width 24 height 24
type input "**********"
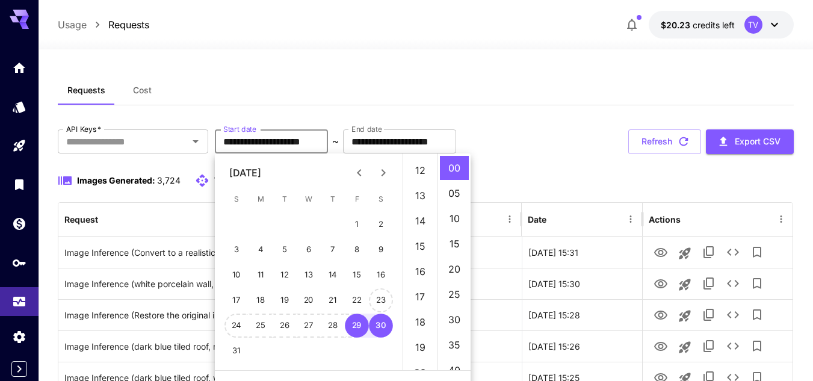
scroll to position [241, 0]
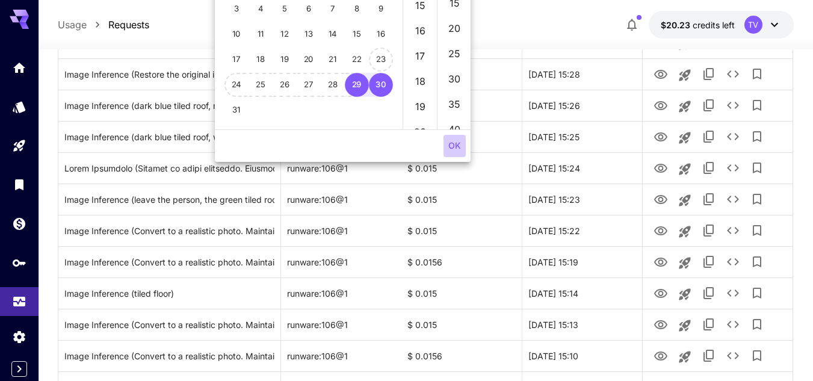
click at [454, 138] on button "OK" at bounding box center [454, 146] width 22 height 22
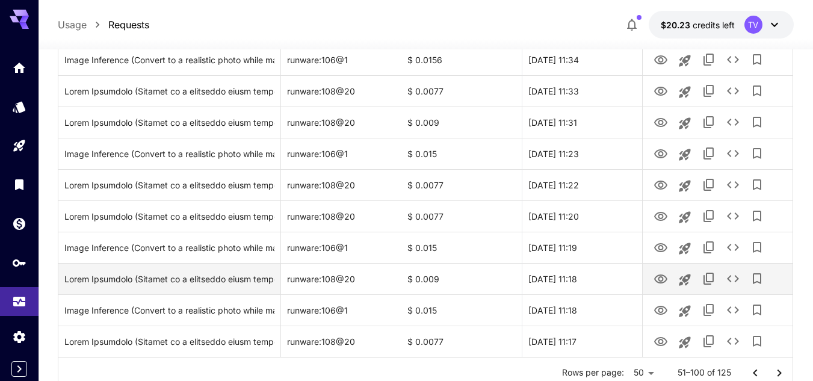
scroll to position [1488, 0]
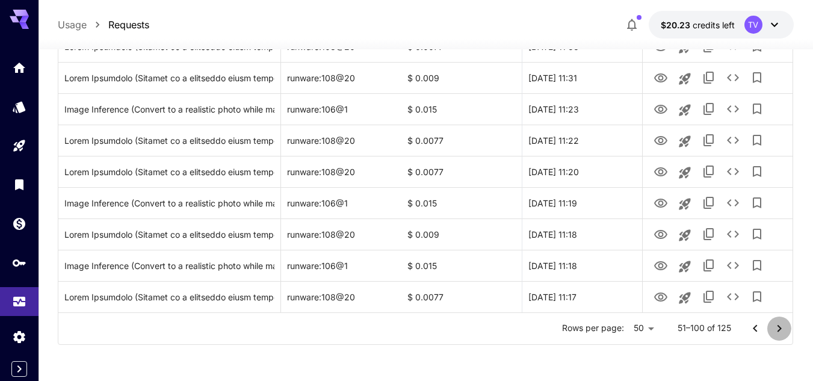
click at [775, 329] on icon "Go to next page" at bounding box center [779, 328] width 14 height 14
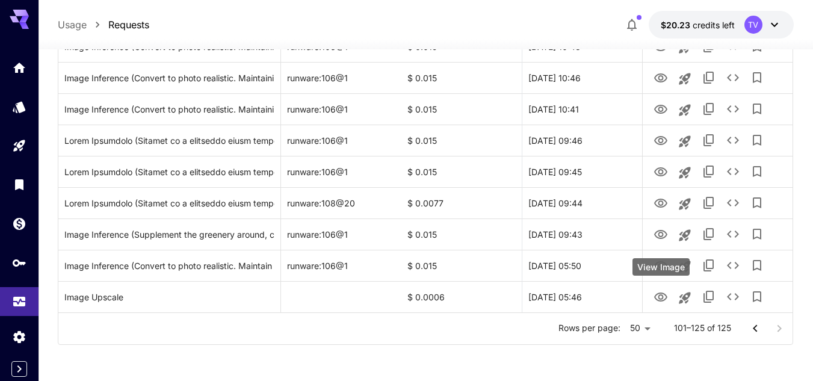
scroll to position [646, 0]
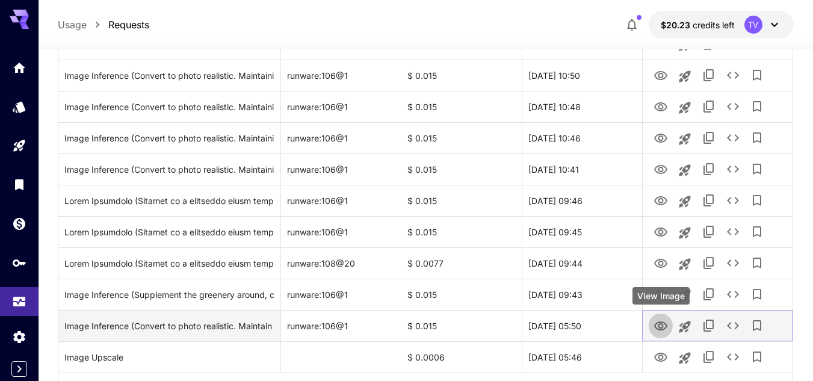
click at [662, 327] on icon "View Image" at bounding box center [660, 325] width 13 height 9
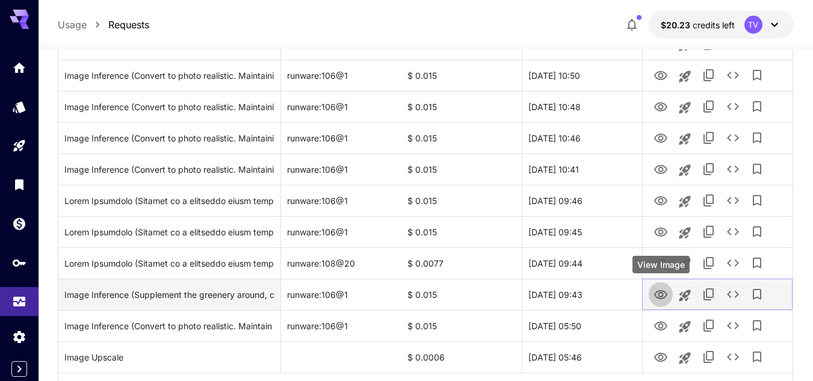
click at [657, 296] on icon "View Image" at bounding box center [660, 295] width 14 height 14
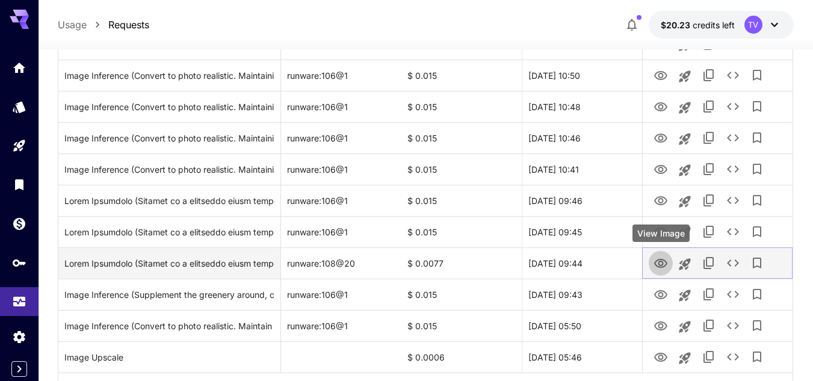
click at [653, 262] on icon "View Image" at bounding box center [660, 263] width 14 height 14
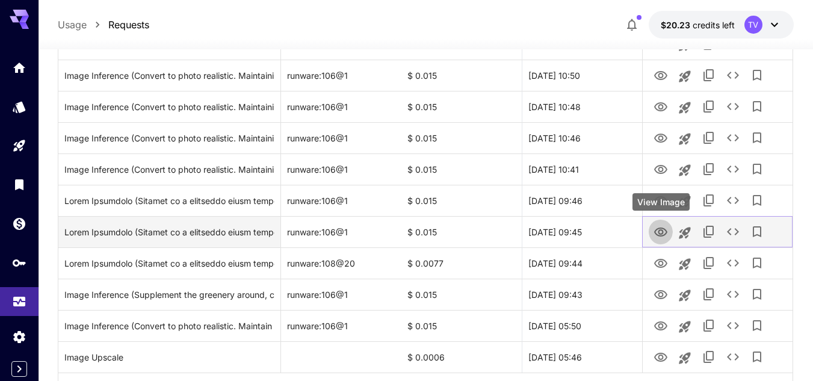
click at [658, 229] on icon "View Image" at bounding box center [660, 232] width 14 height 14
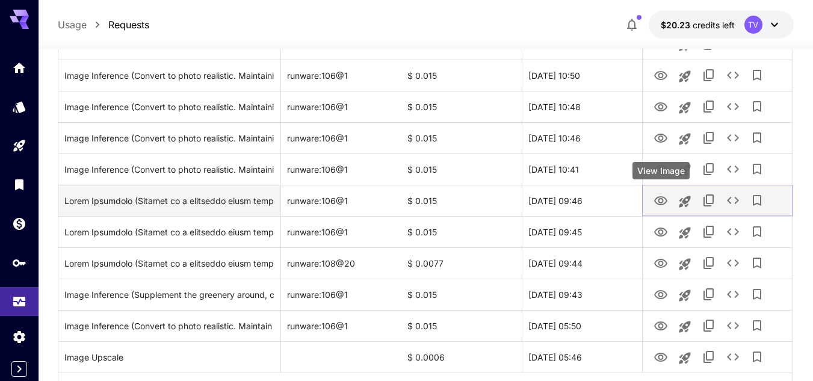
click at [662, 192] on link "View Image" at bounding box center [660, 199] width 14 height 15
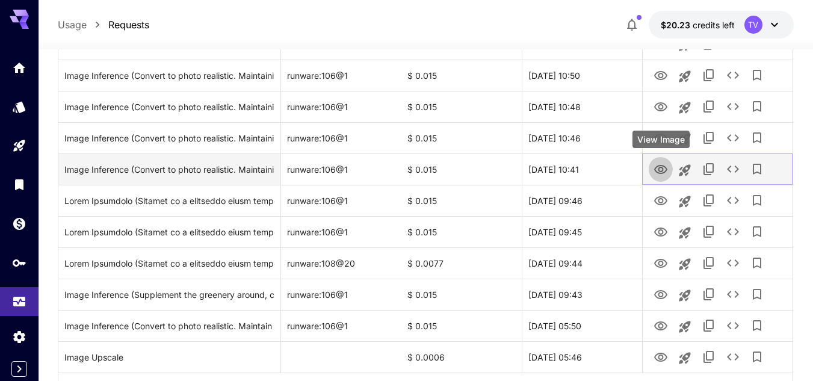
click at [660, 169] on icon "View Image" at bounding box center [660, 169] width 14 height 14
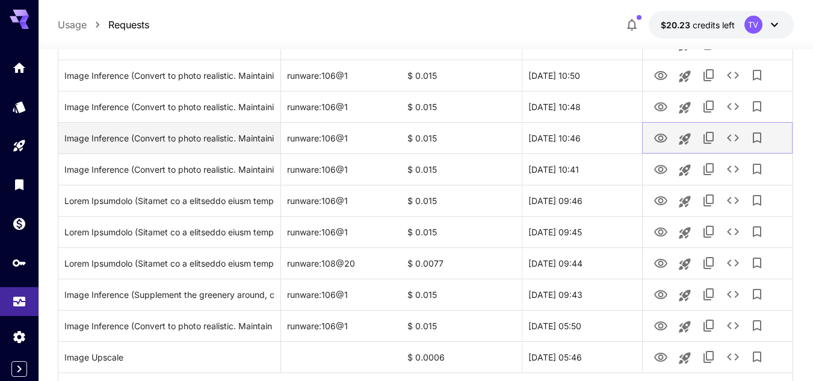
click at [662, 136] on icon "View Image" at bounding box center [660, 138] width 13 height 9
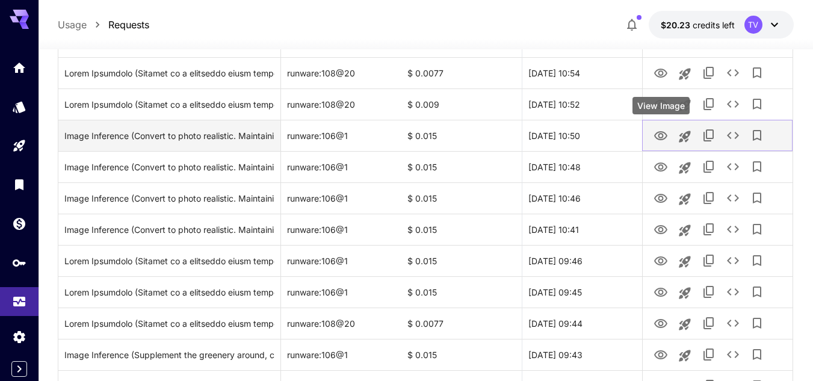
click at [657, 129] on icon "View Image" at bounding box center [660, 136] width 14 height 14
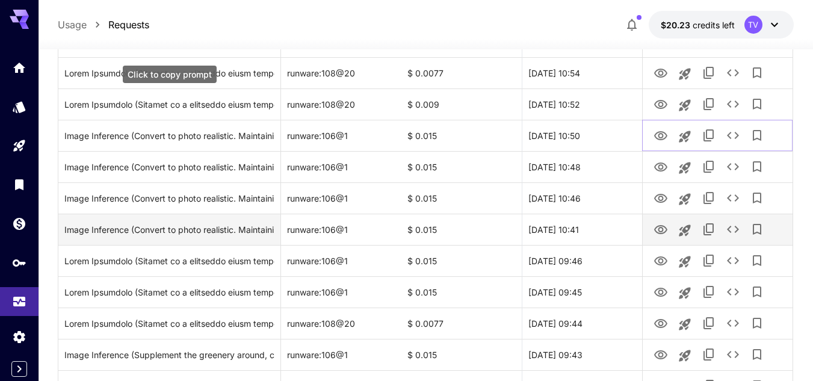
scroll to position [405, 0]
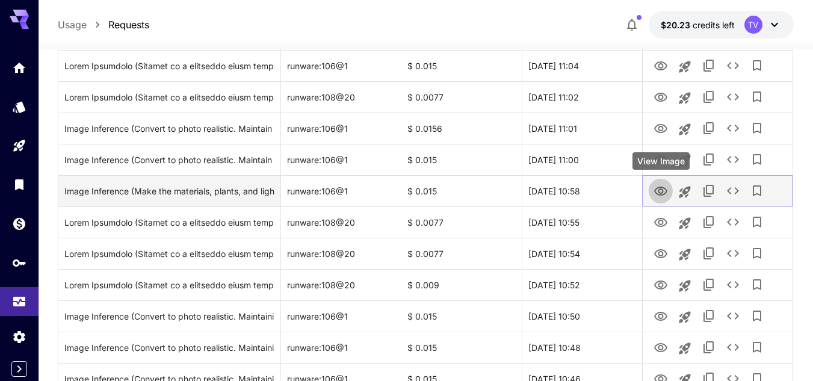
click at [659, 189] on icon "View Image" at bounding box center [660, 190] width 13 height 9
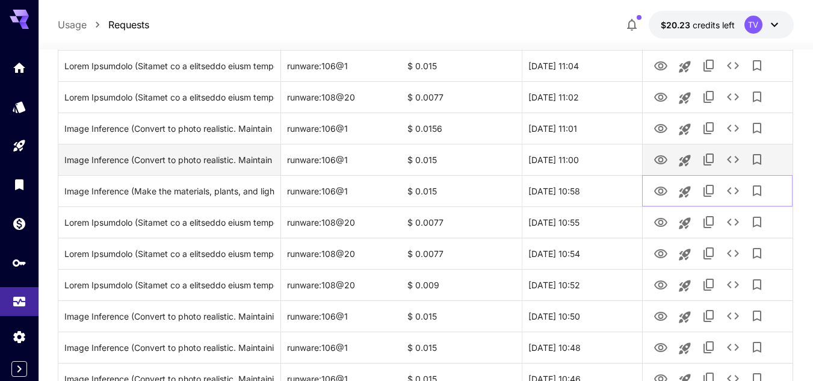
scroll to position [45, 0]
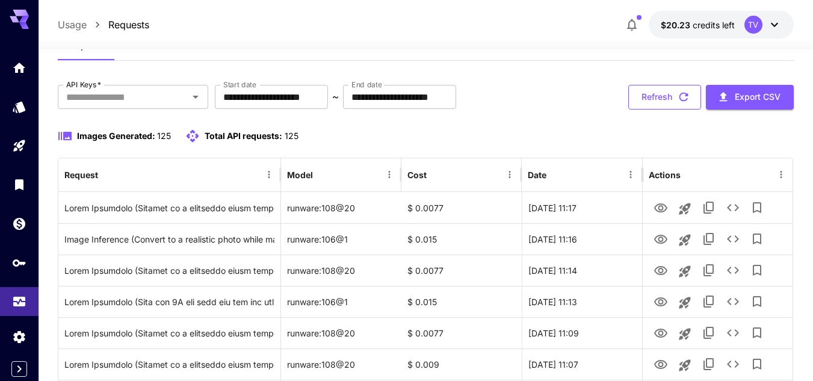
click at [649, 97] on button "Refresh" at bounding box center [664, 97] width 73 height 25
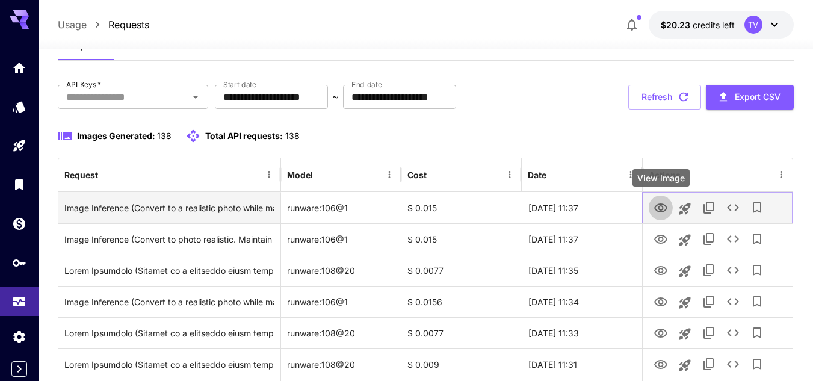
click at [659, 202] on icon "View Image" at bounding box center [660, 208] width 14 height 14
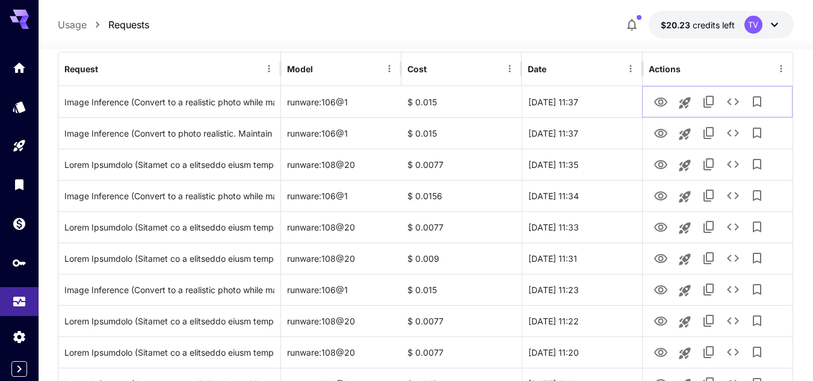
scroll to position [0, 0]
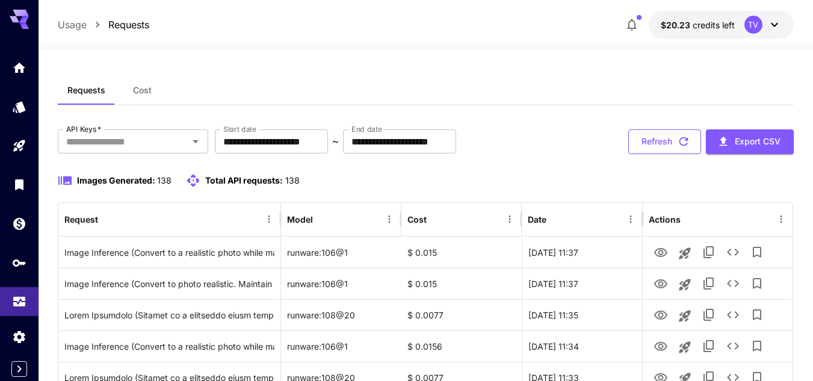
click at [644, 142] on button "Refresh" at bounding box center [664, 141] width 73 height 25
click at [652, 142] on button "Refresh" at bounding box center [664, 141] width 73 height 25
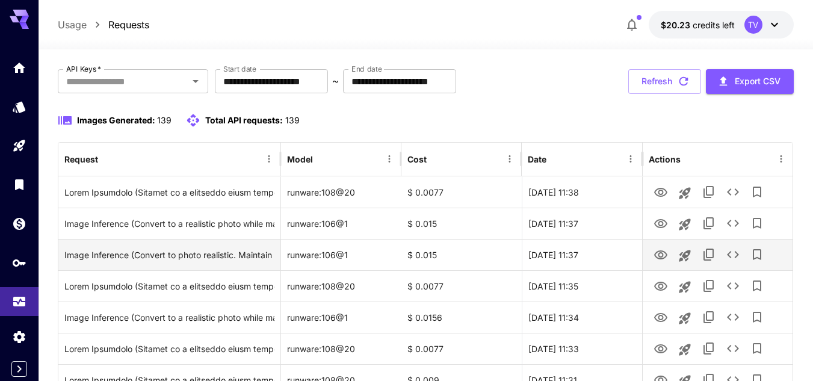
scroll to position [120, 0]
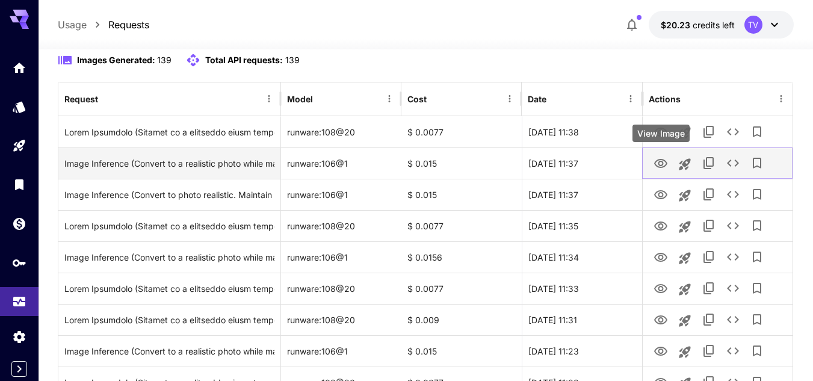
click at [663, 159] on icon "View Image" at bounding box center [660, 163] width 14 height 14
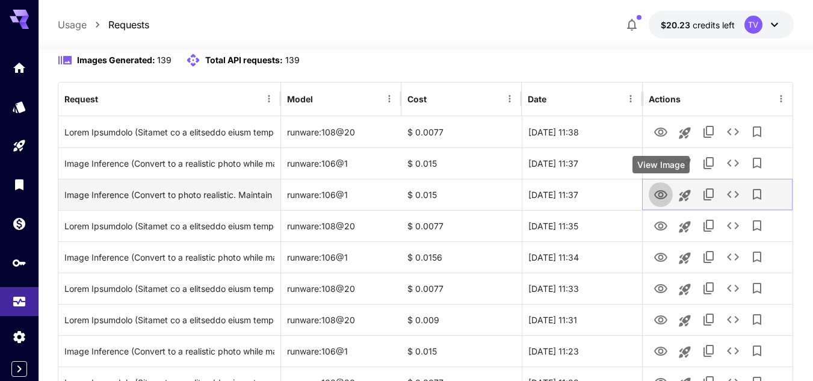
click at [654, 194] on icon "View Image" at bounding box center [660, 194] width 13 height 9
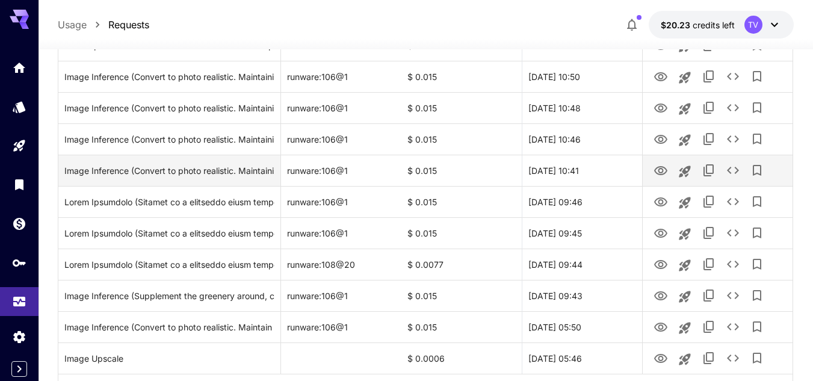
scroll to position [1144, 0]
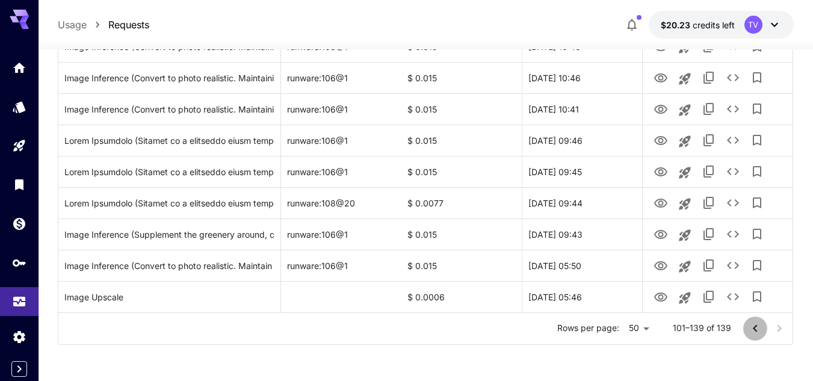
click at [756, 322] on icon "Go to previous page" at bounding box center [755, 328] width 14 height 14
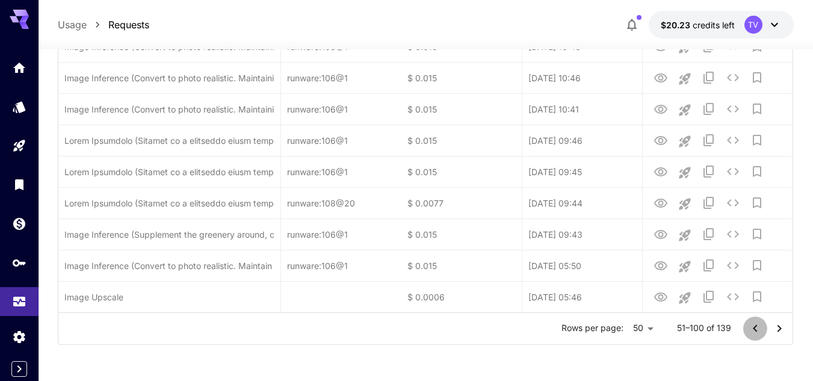
click at [755, 329] on icon "Go to previous page" at bounding box center [754, 327] width 4 height 7
click at [755, 329] on div at bounding box center [767, 328] width 48 height 24
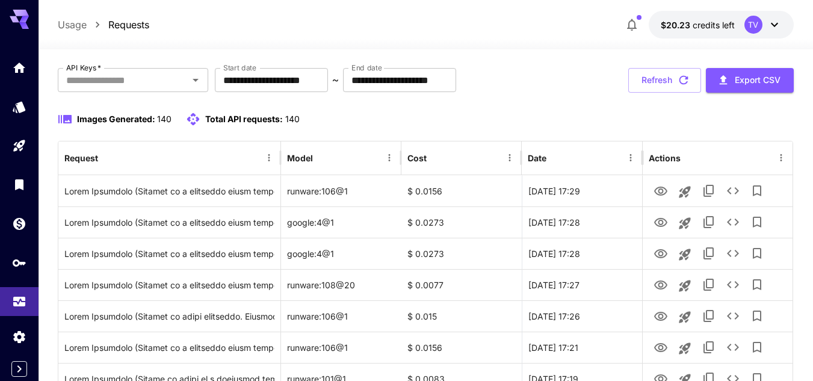
scroll to position [1, 0]
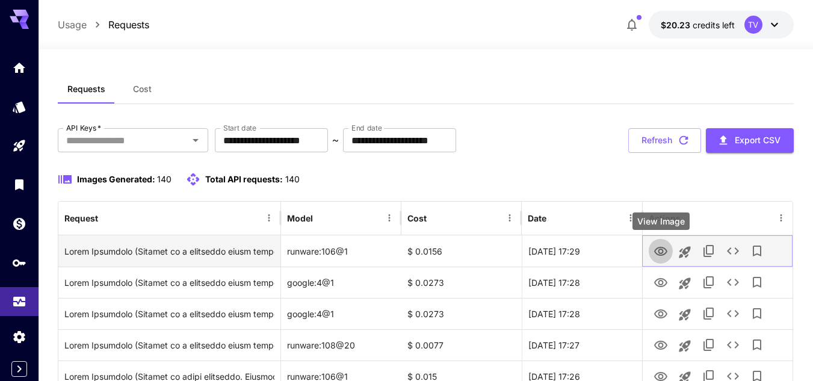
click at [660, 249] on icon "View Image" at bounding box center [660, 251] width 13 height 9
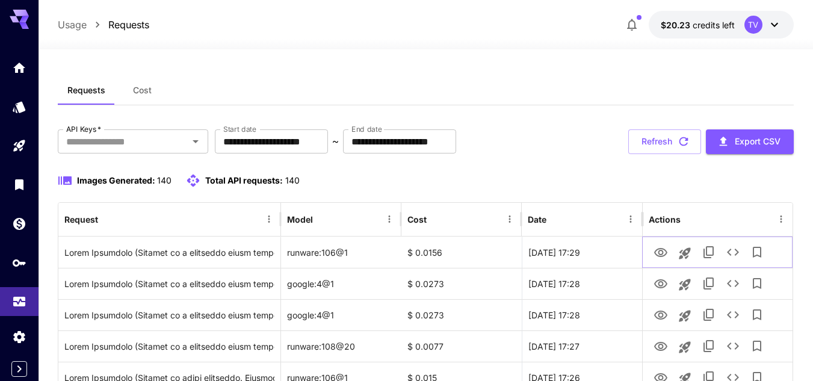
scroll to position [180, 0]
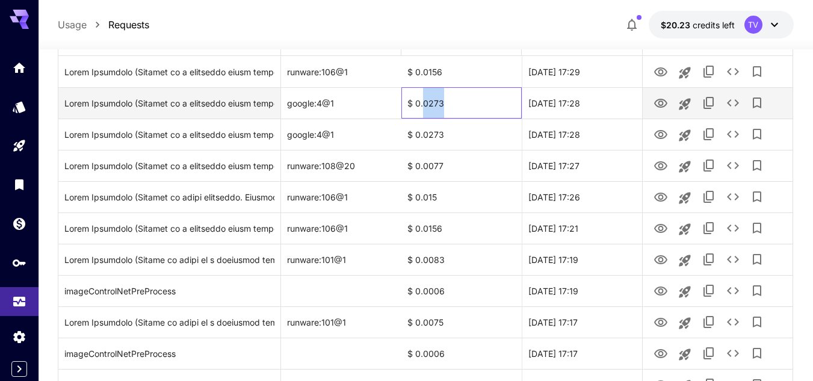
drag, startPoint x: 423, startPoint y: 100, endPoint x: 480, endPoint y: 105, distance: 56.7
click at [480, 105] on div "$ 0.0273" at bounding box center [461, 102] width 120 height 31
click at [441, 104] on div "$ 0.0273" at bounding box center [461, 102] width 120 height 31
drag, startPoint x: 444, startPoint y: 104, endPoint x: 407, endPoint y: 103, distance: 37.3
click at [407, 103] on div "$ 0.0273" at bounding box center [461, 102] width 120 height 31
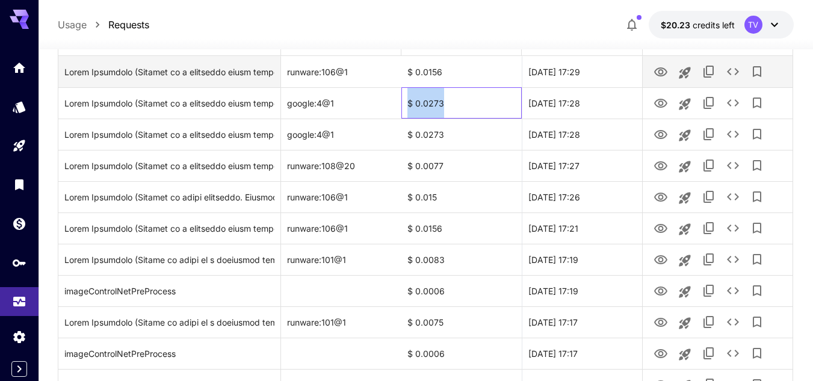
scroll to position [0, 0]
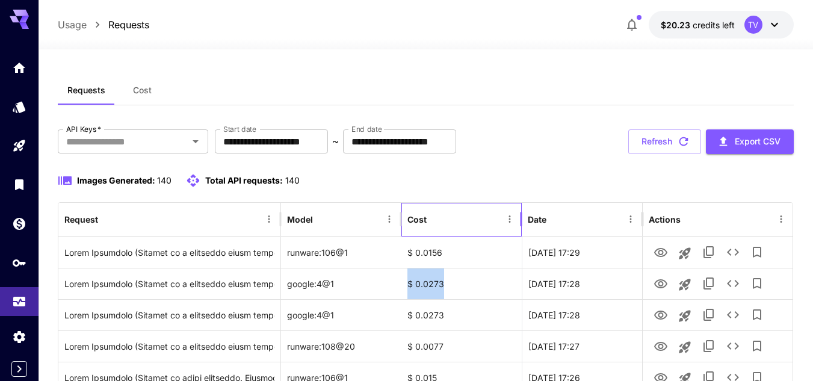
drag, startPoint x: 502, startPoint y: 208, endPoint x: 562, endPoint y: 183, distance: 64.5
click at [503, 208] on div at bounding box center [509, 219] width 17 height 33
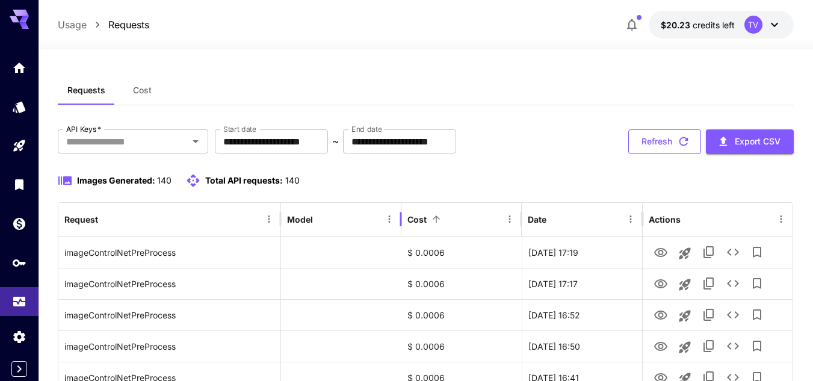
click at [663, 135] on button "Refresh" at bounding box center [664, 141] width 73 height 25
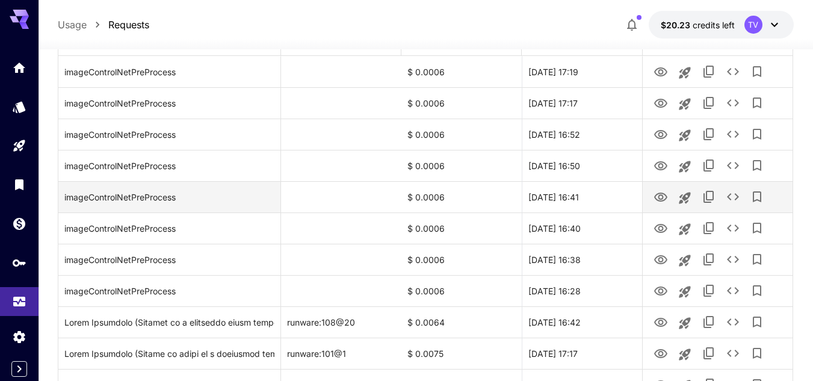
scroll to position [60, 0]
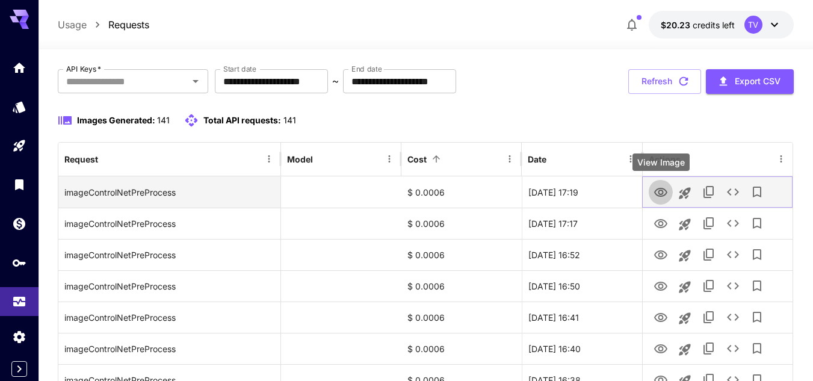
click at [657, 187] on icon "View Image" at bounding box center [660, 192] width 14 height 14
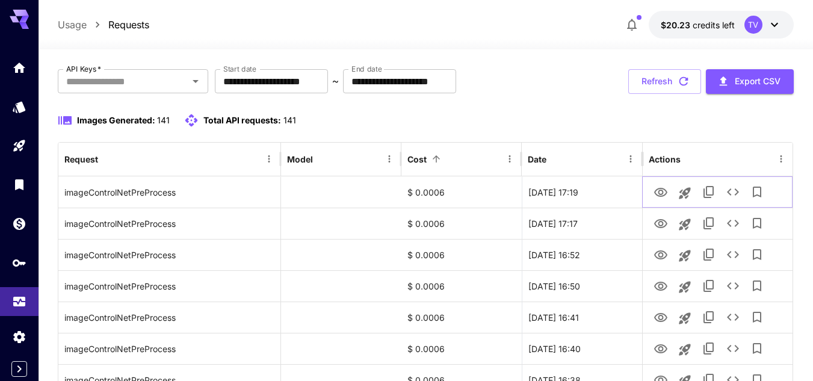
scroll to position [301, 0]
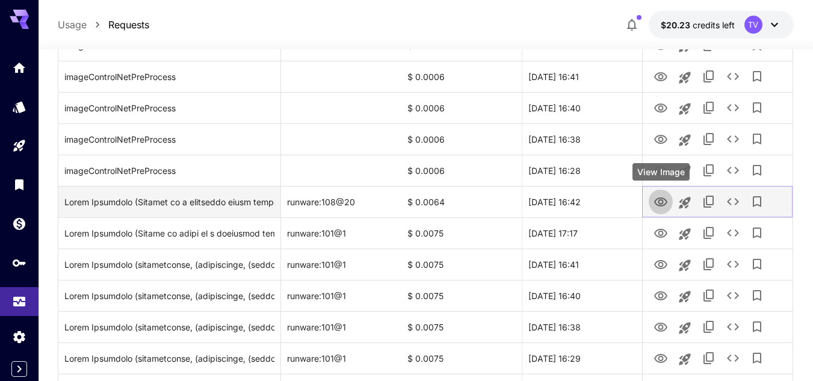
click at [659, 200] on icon "View Image" at bounding box center [660, 201] width 13 height 9
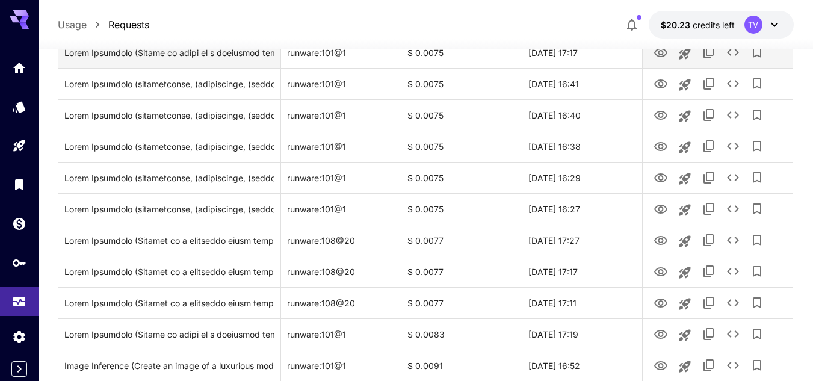
scroll to position [601, 0]
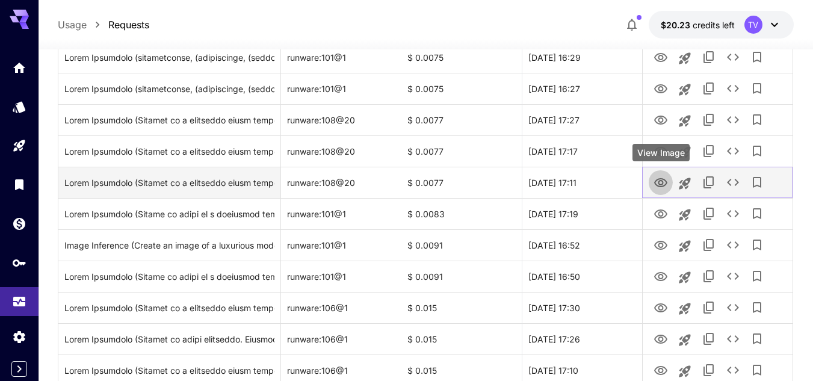
click at [662, 182] on icon "View Image" at bounding box center [660, 182] width 13 height 9
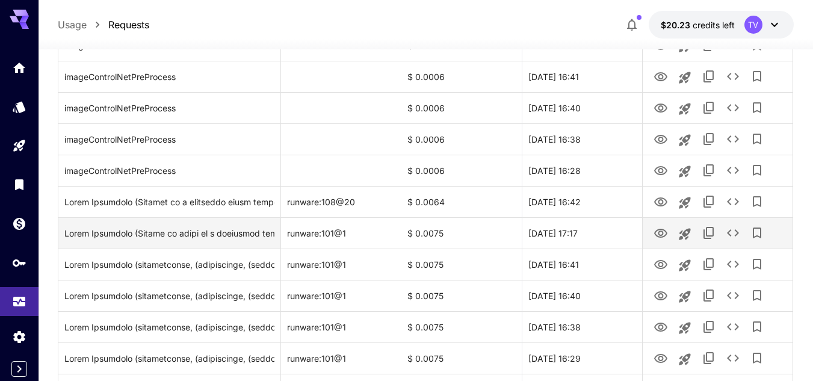
scroll to position [361, 0]
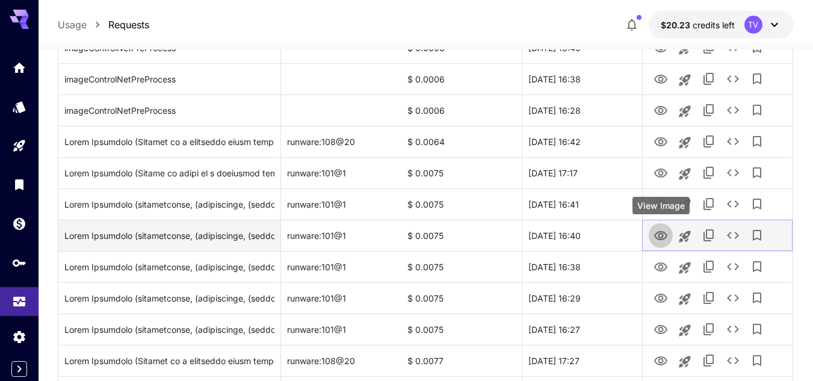
click at [657, 234] on icon "View Image" at bounding box center [660, 236] width 14 height 14
